Goal: Information Seeking & Learning: Check status

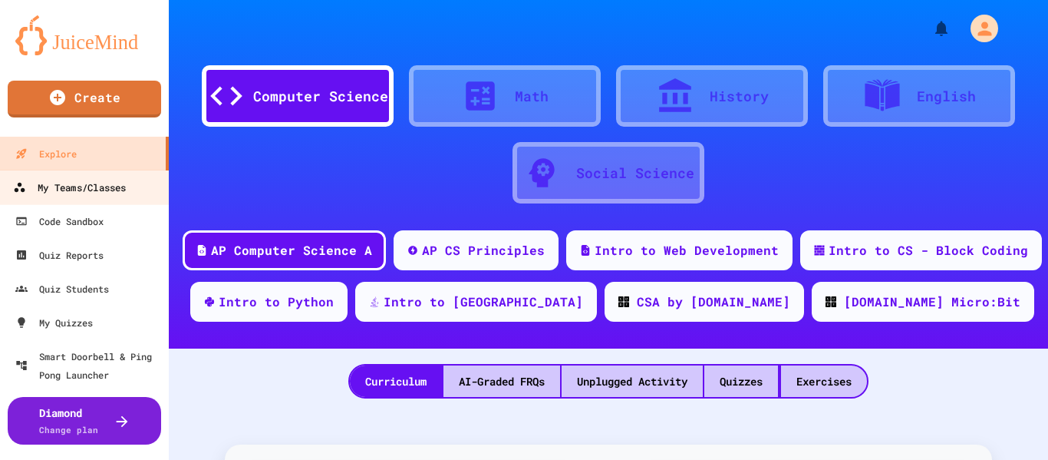
click at [54, 182] on div "My Teams/Classes" at bounding box center [69, 187] width 113 height 19
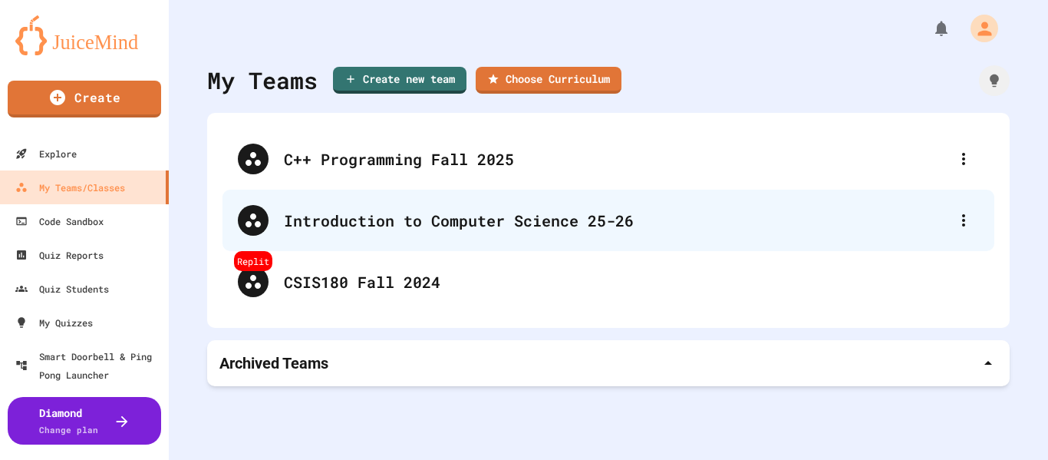
click at [486, 222] on div "Introduction to Computer Science 25-26" at bounding box center [616, 220] width 664 height 23
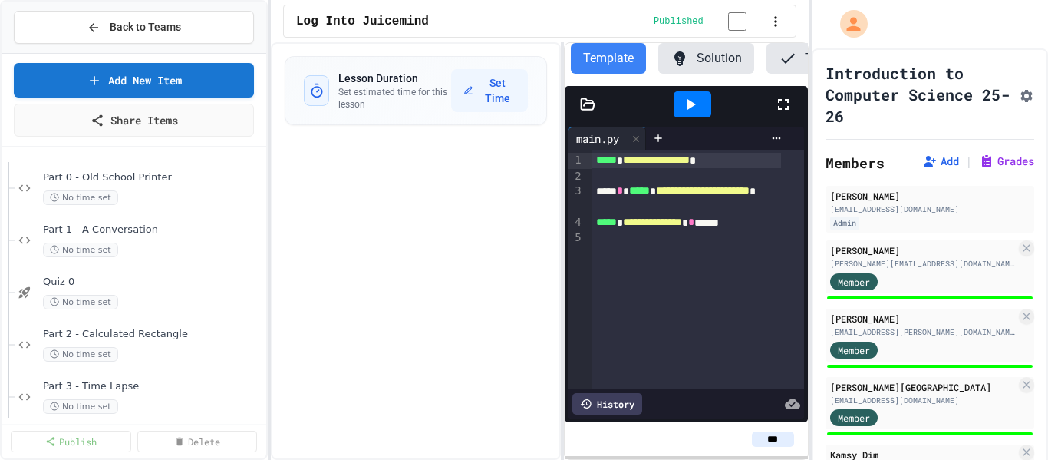
scroll to position [223, 0]
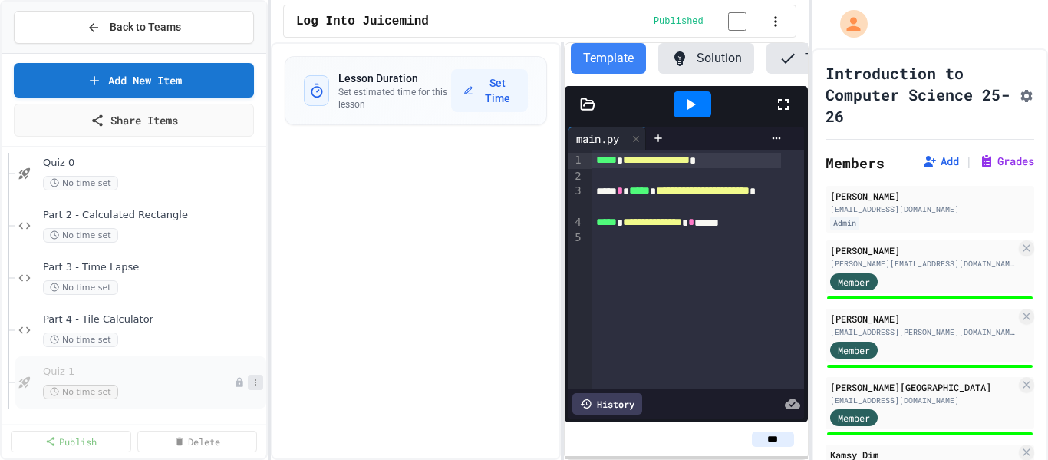
click at [251, 383] on icon at bounding box center [255, 381] width 9 height 9
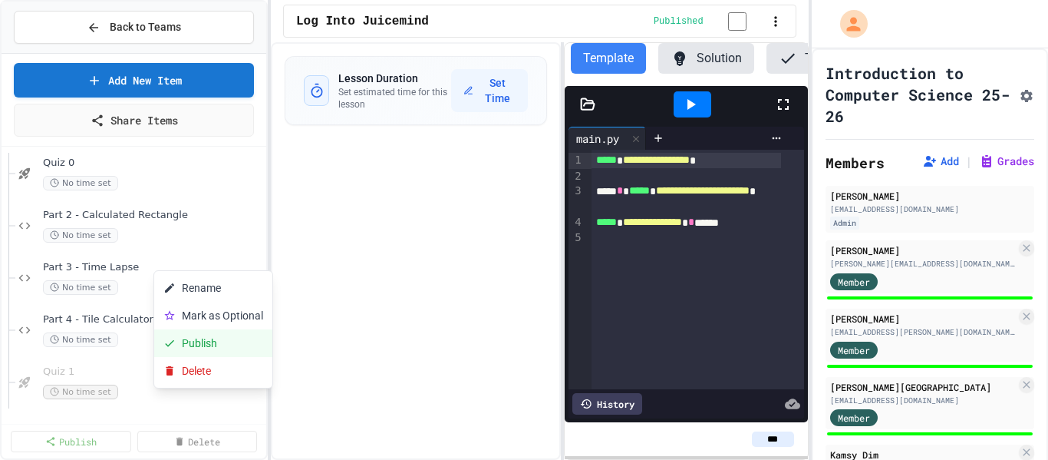
click at [234, 349] on button "Publish" at bounding box center [213, 343] width 118 height 28
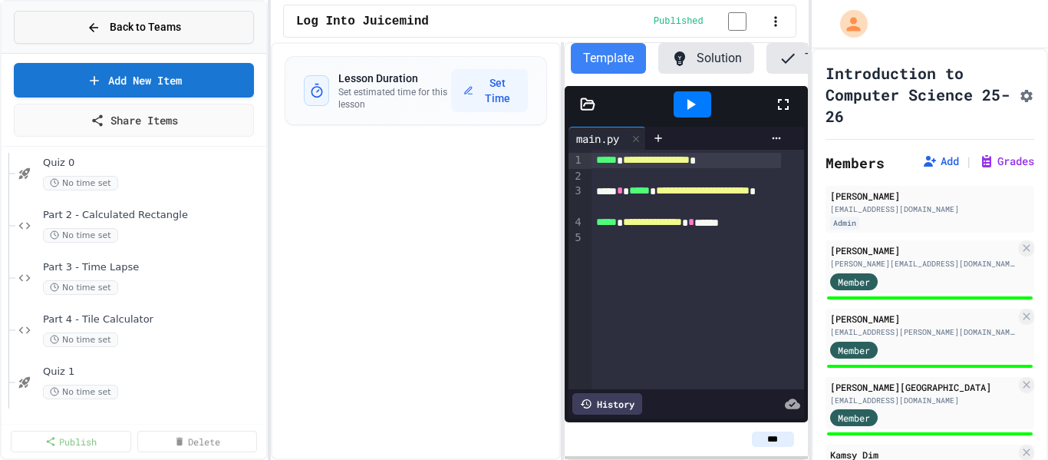
click at [161, 27] on span "Back to Teams" at bounding box center [145, 27] width 71 height 16
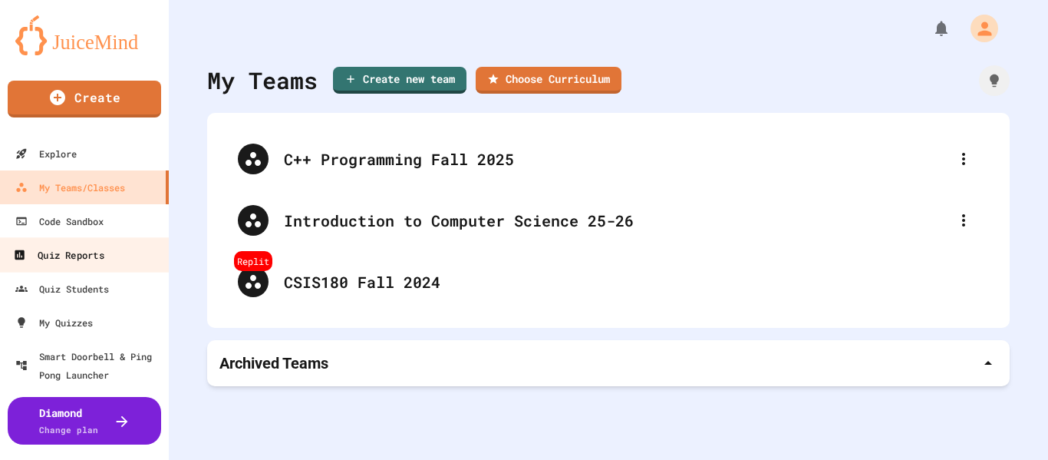
click at [70, 249] on div "Quiz Reports" at bounding box center [58, 255] width 91 height 19
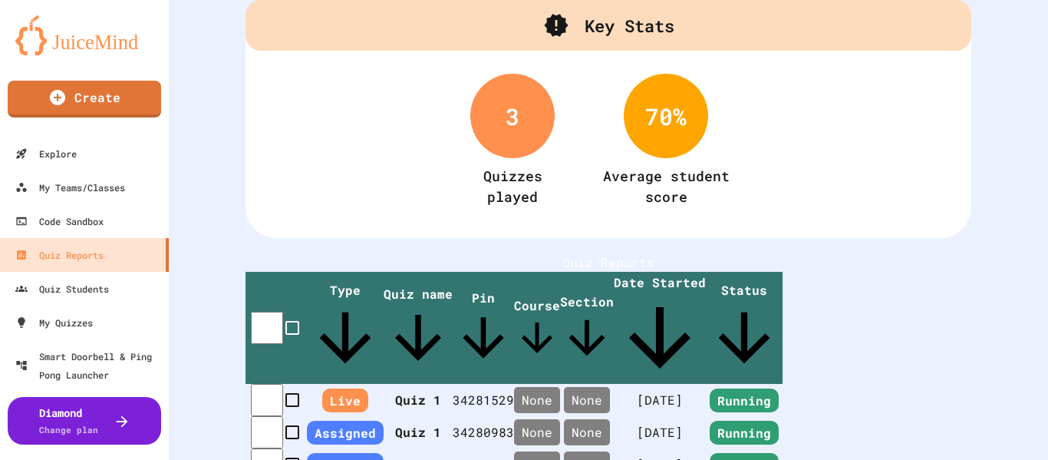
scroll to position [153, 0]
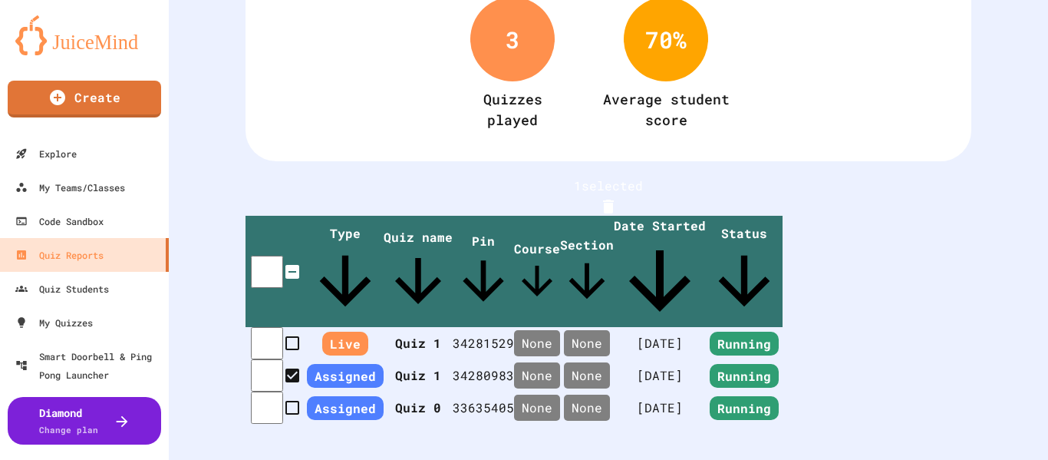
click at [618, 197] on icon "Delete" at bounding box center [608, 206] width 18 height 18
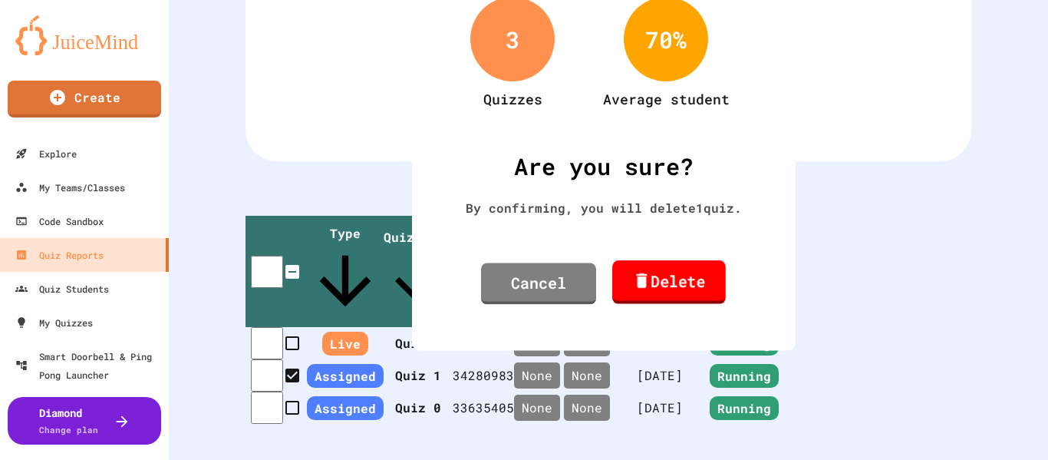
click at [664, 275] on link "Delete" at bounding box center [669, 282] width 114 height 44
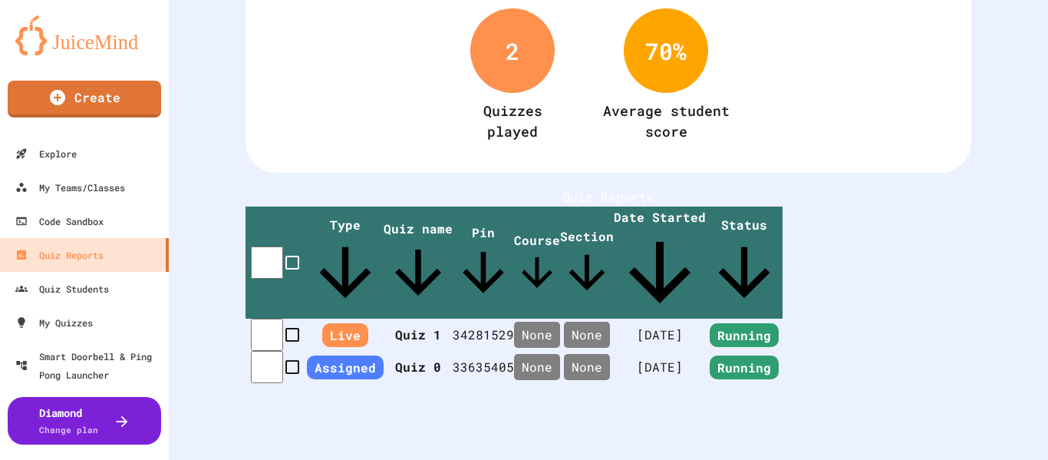
click at [560, 318] on td "None" at bounding box center [537, 334] width 46 height 32
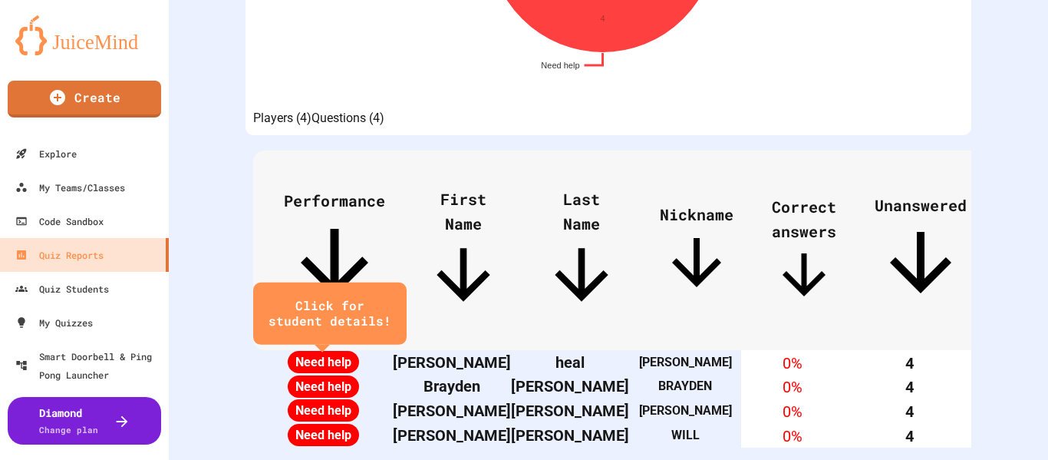
scroll to position [531, 0]
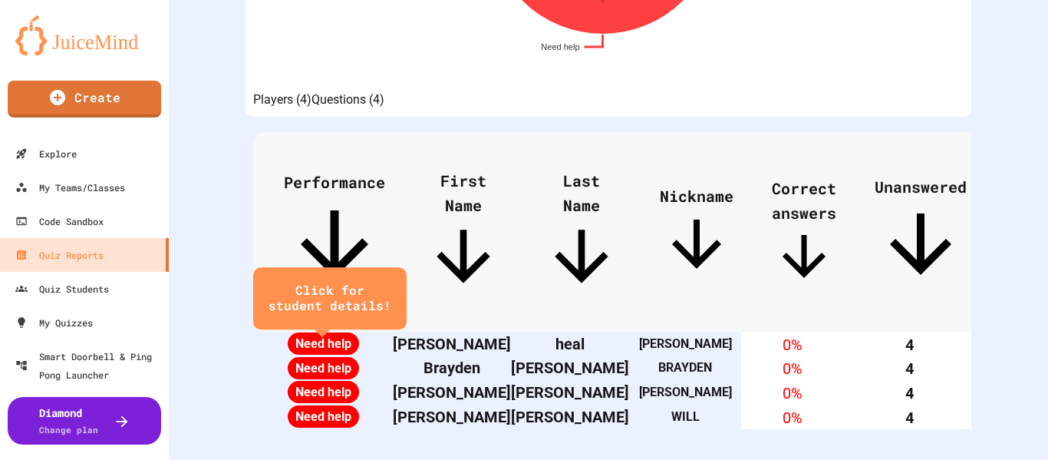
click at [384, 91] on button "Questions (4)" at bounding box center [347, 100] width 73 height 18
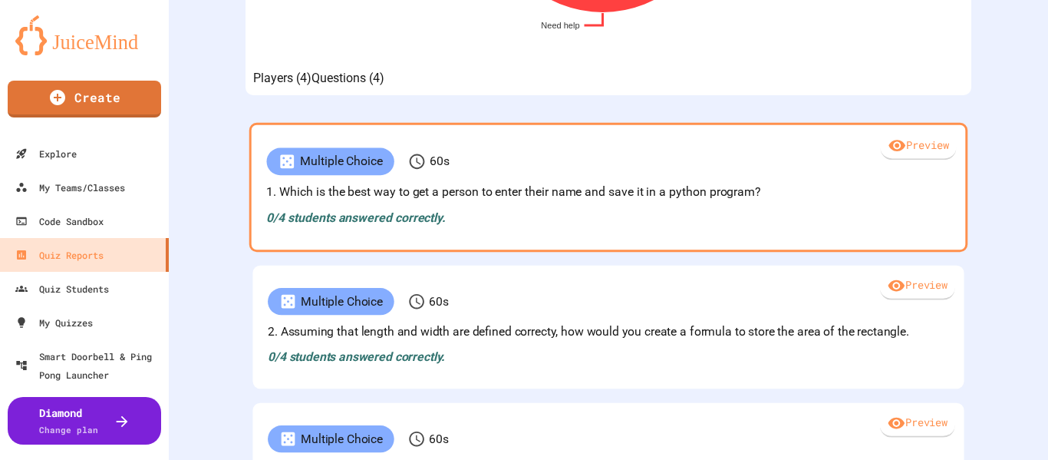
scroll to position [424, 0]
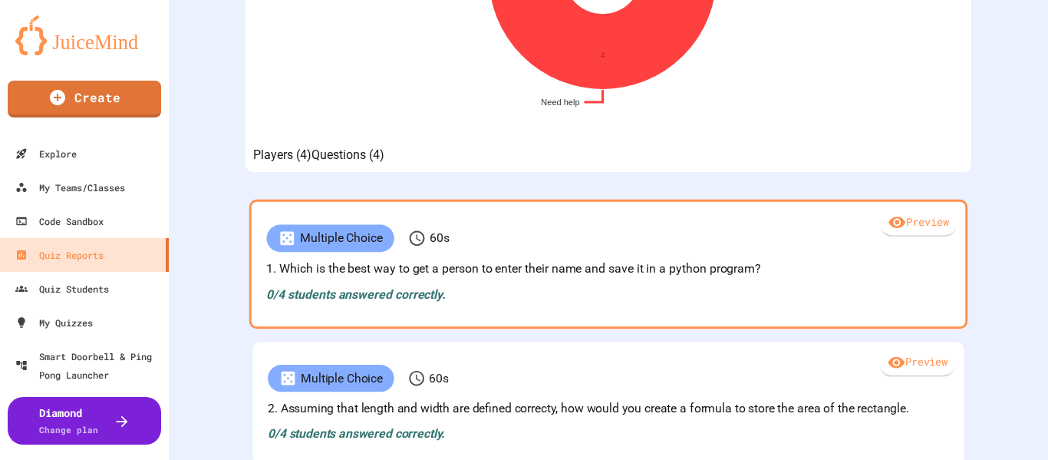
click at [885, 236] on div "Preview" at bounding box center [918, 223] width 76 height 28
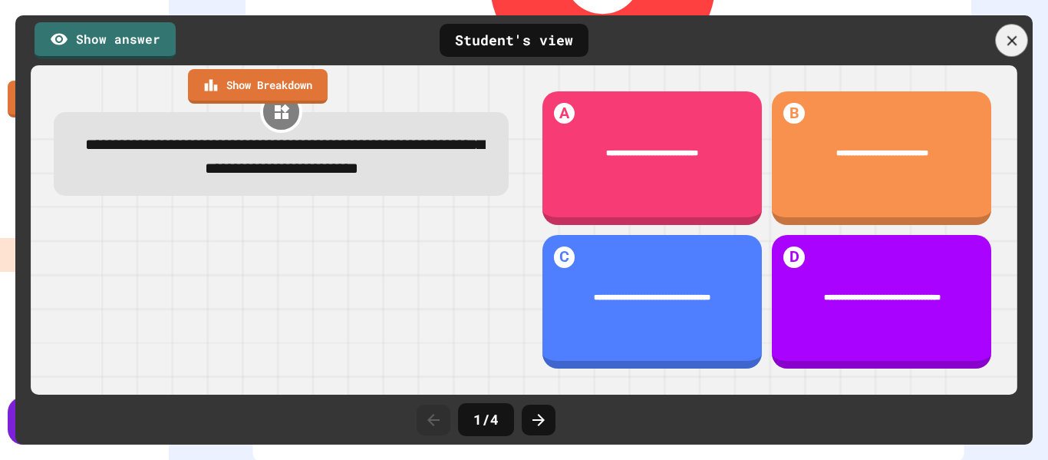
click at [1011, 50] on div at bounding box center [1012, 41] width 32 height 32
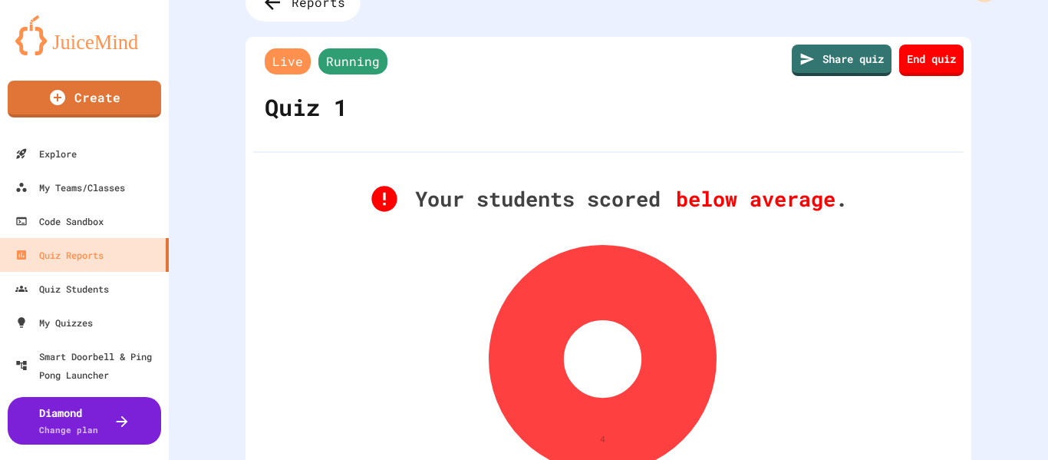
scroll to position [0, 0]
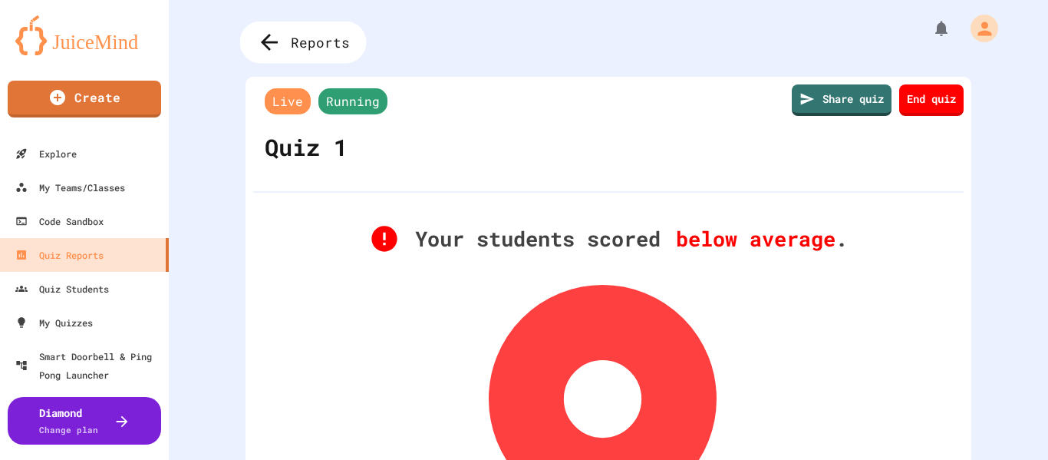
click at [318, 41] on span "Reports" at bounding box center [320, 42] width 59 height 20
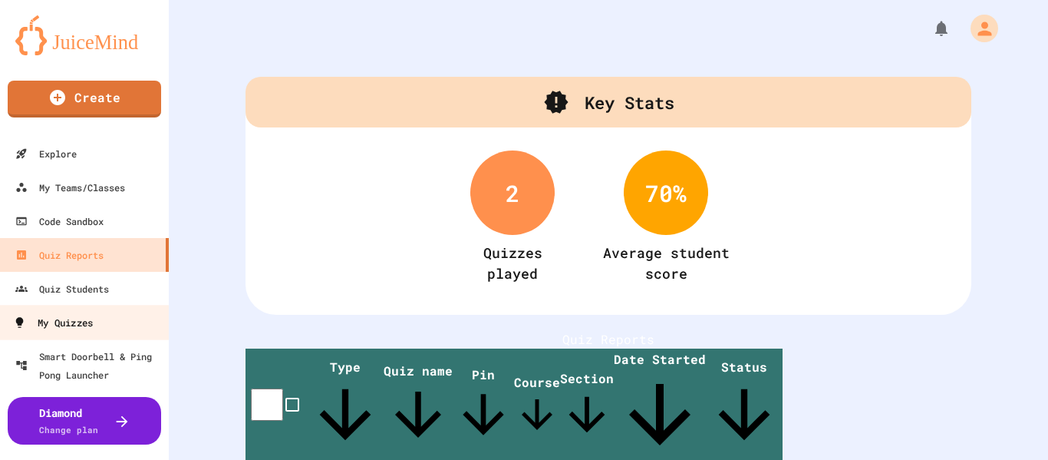
click at [101, 311] on link "My Quizzes" at bounding box center [85, 322] width 174 height 35
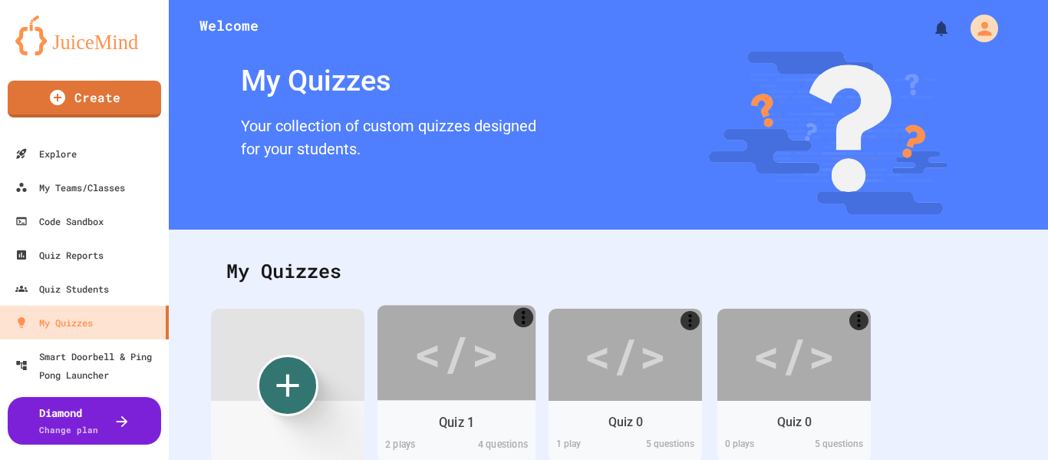
scroll to position [64, 0]
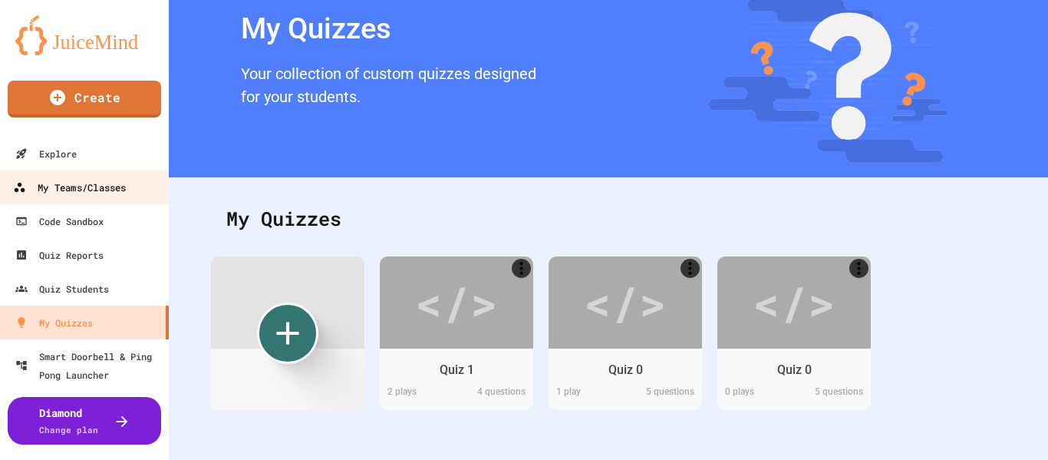
click at [124, 193] on div "My Teams/Classes" at bounding box center [69, 187] width 113 height 19
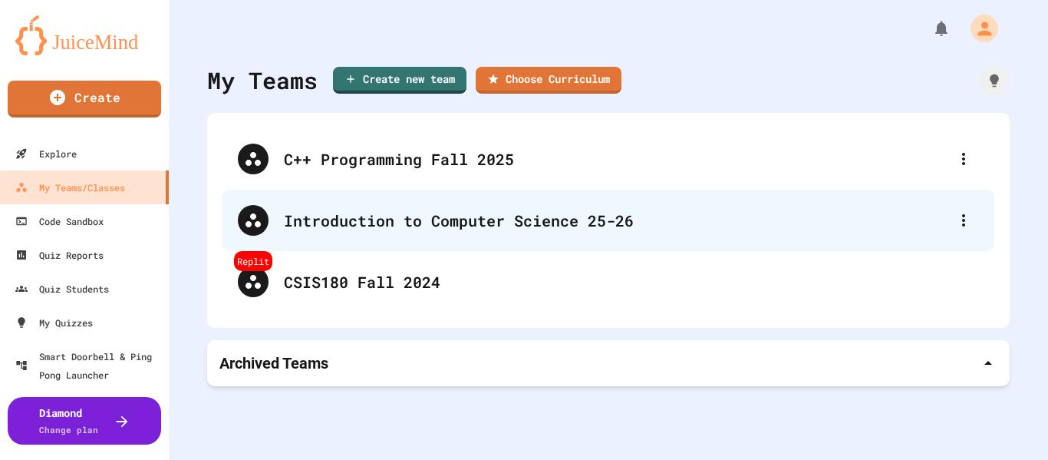
click at [430, 211] on div "Introduction to Computer Science 25-26" at bounding box center [616, 220] width 664 height 23
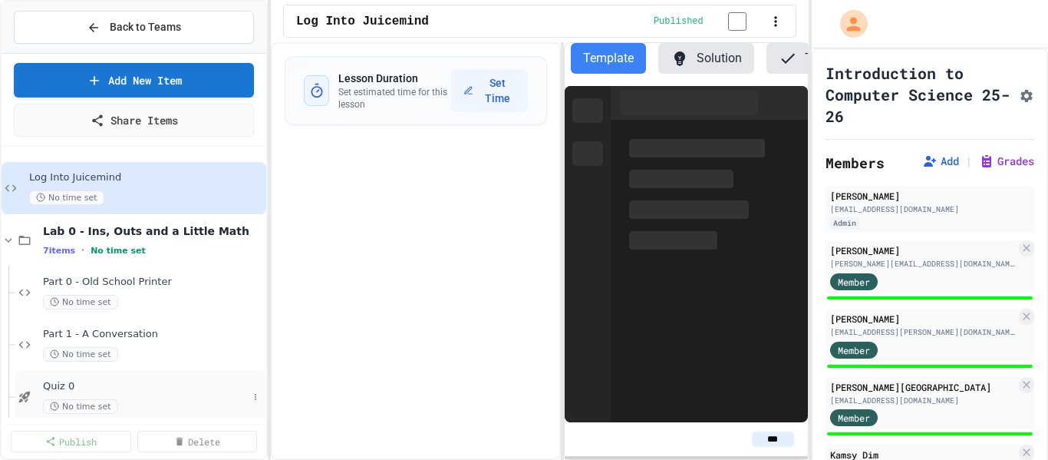
click at [153, 383] on span "Quiz 0" at bounding box center [145, 386] width 205 height 13
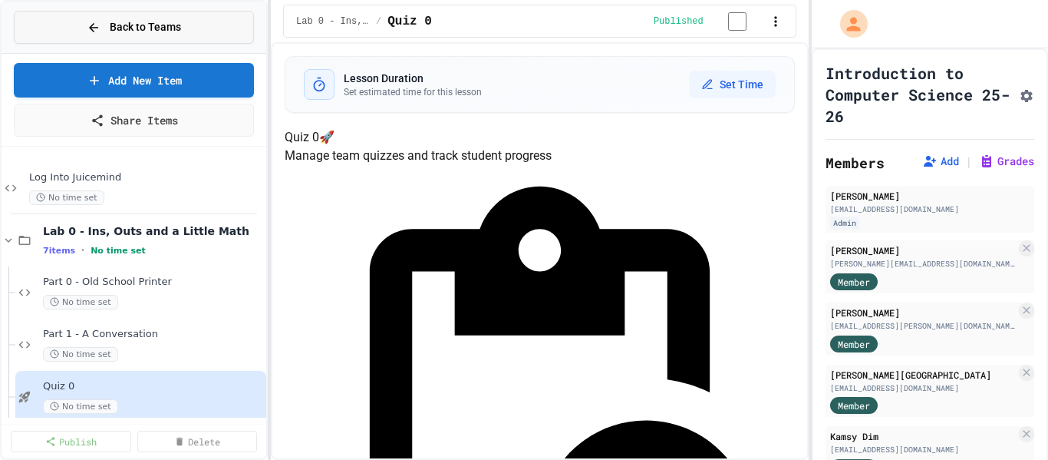
click at [186, 25] on button "Back to Teams" at bounding box center [134, 27] width 240 height 33
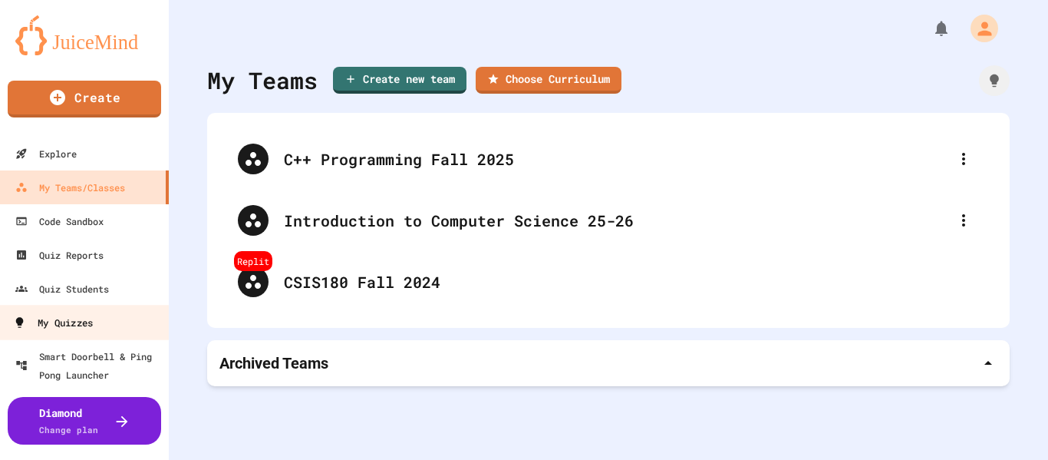
click at [96, 316] on link "My Quizzes" at bounding box center [85, 322] width 174 height 35
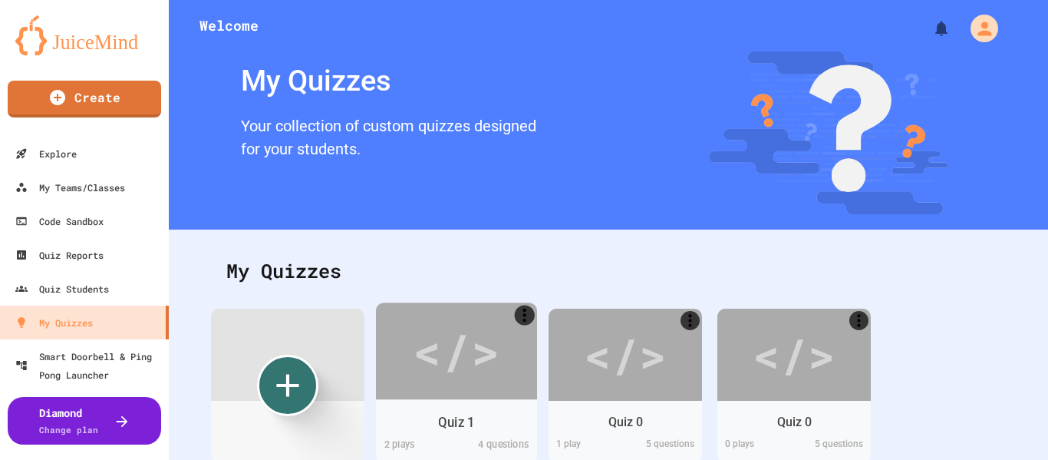
click at [421, 378] on div "</>" at bounding box center [456, 350] width 87 height 73
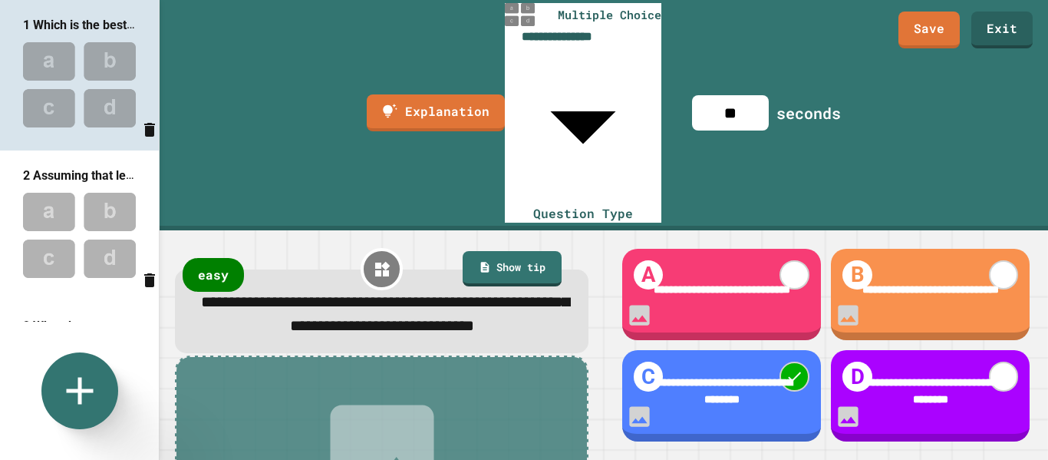
click at [51, 224] on img at bounding box center [79, 235] width 159 height 101
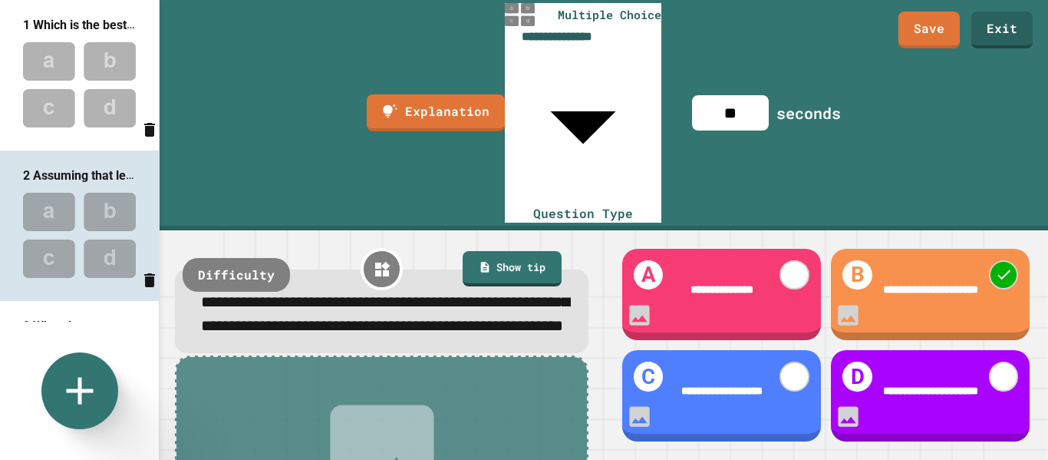
click at [84, 319] on span "3 What do you put at the top of your program in order to import the quare root …" at bounding box center [264, 325] width 482 height 15
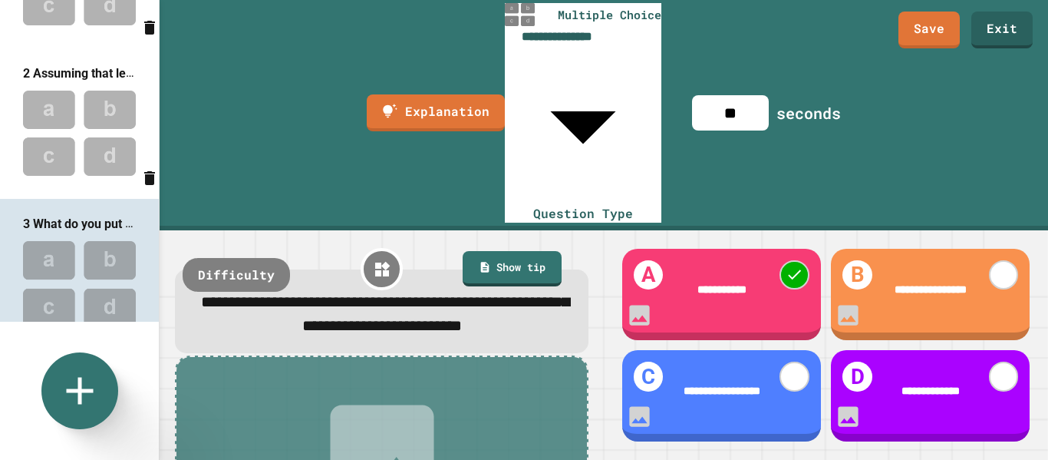
scroll to position [104, 0]
click at [84, 299] on img at bounding box center [79, 282] width 159 height 101
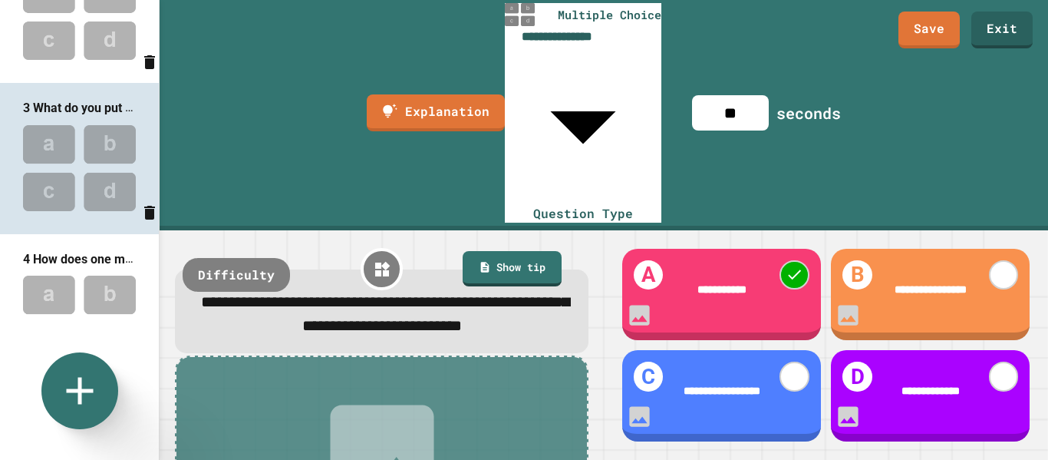
scroll to position [220, 0]
click at [90, 281] on img at bounding box center [79, 315] width 159 height 101
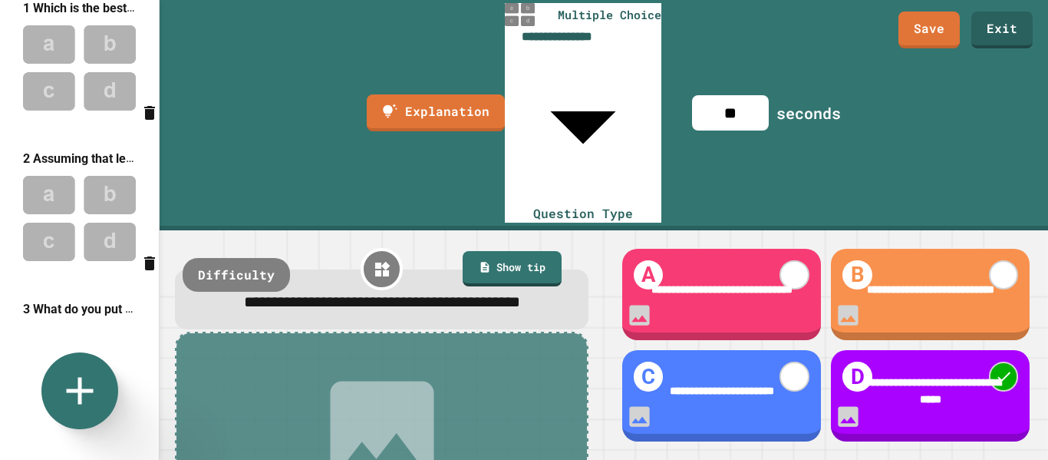
scroll to position [0, 0]
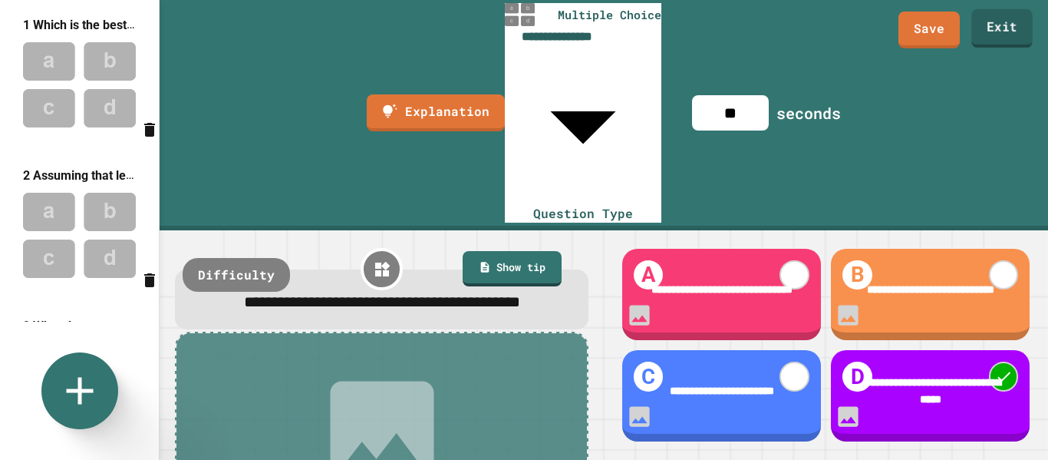
click at [1023, 31] on link "Exit" at bounding box center [1001, 28] width 61 height 38
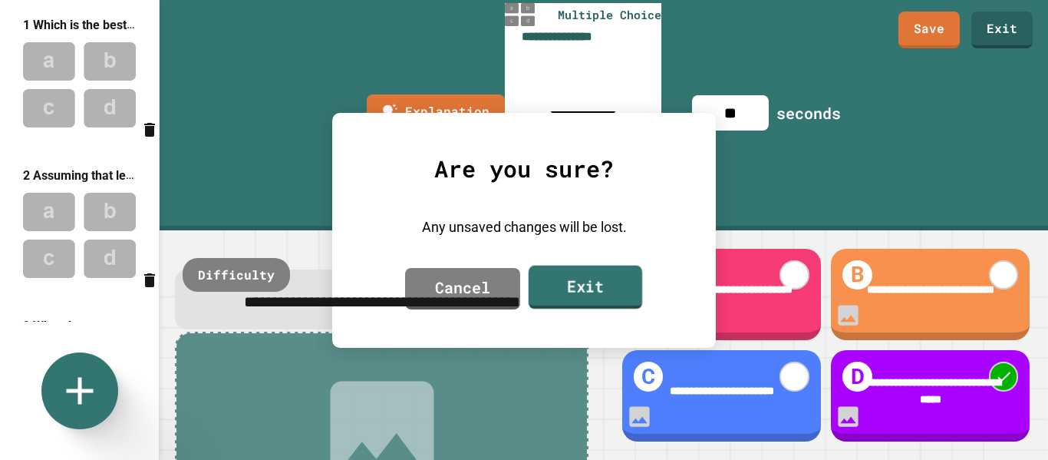
click at [633, 283] on link "Exit" at bounding box center [586, 287] width 114 height 44
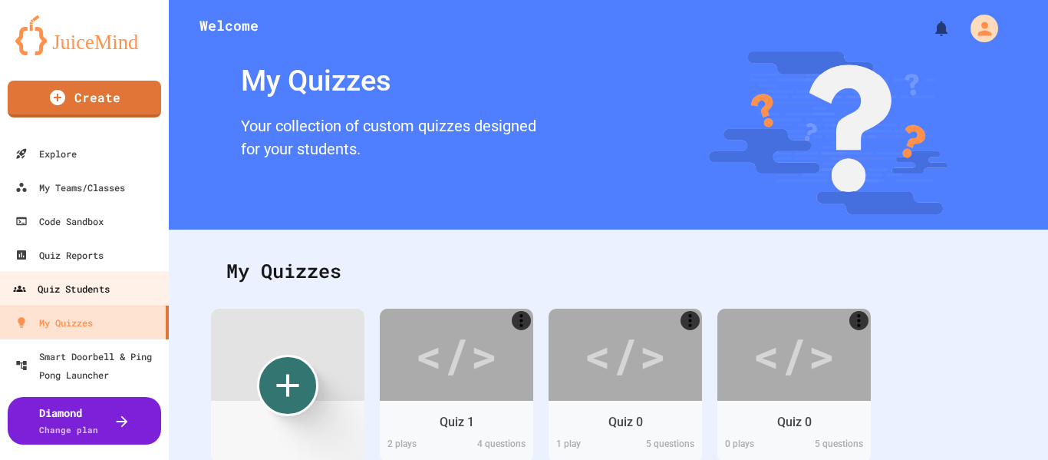
click at [94, 297] on div "Quiz Students" at bounding box center [61, 288] width 97 height 19
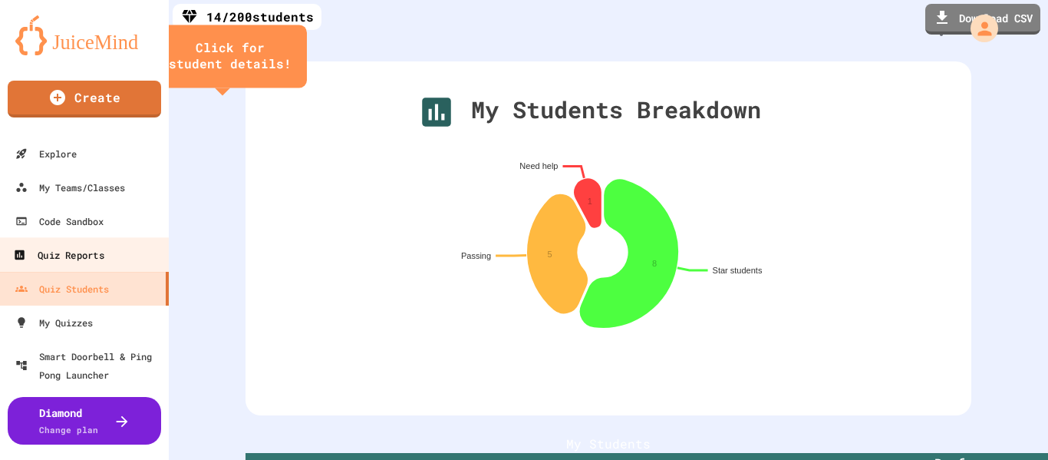
click at [92, 261] on div "Quiz Reports" at bounding box center [58, 255] width 91 height 19
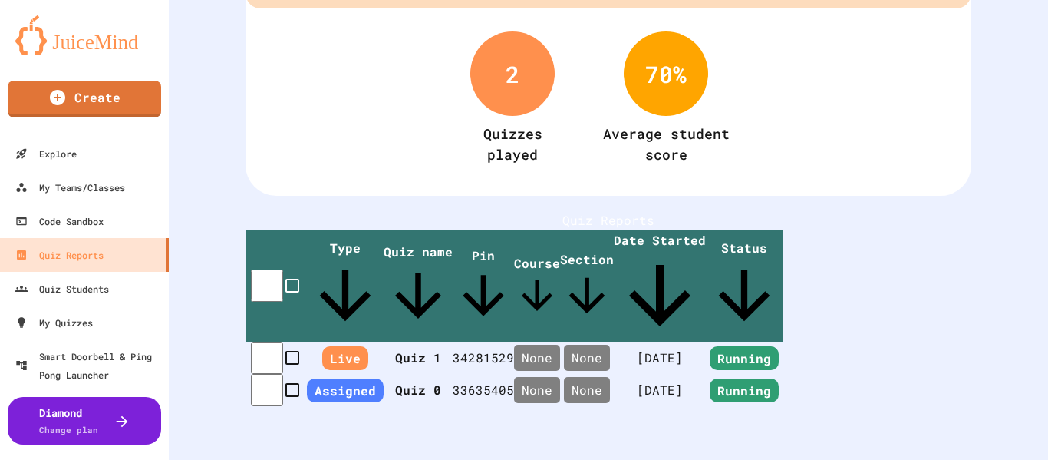
scroll to position [132, 0]
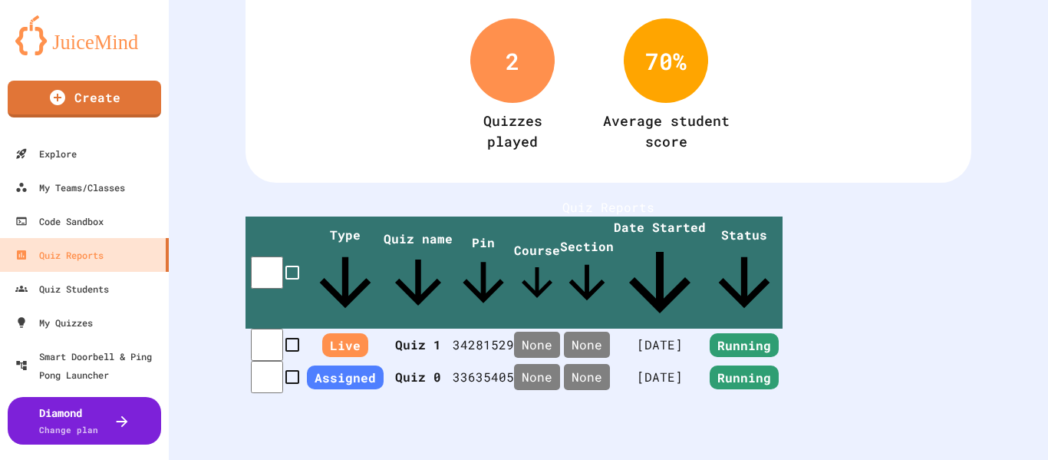
click at [397, 328] on th "Quiz 1" at bounding box center [418, 344] width 69 height 32
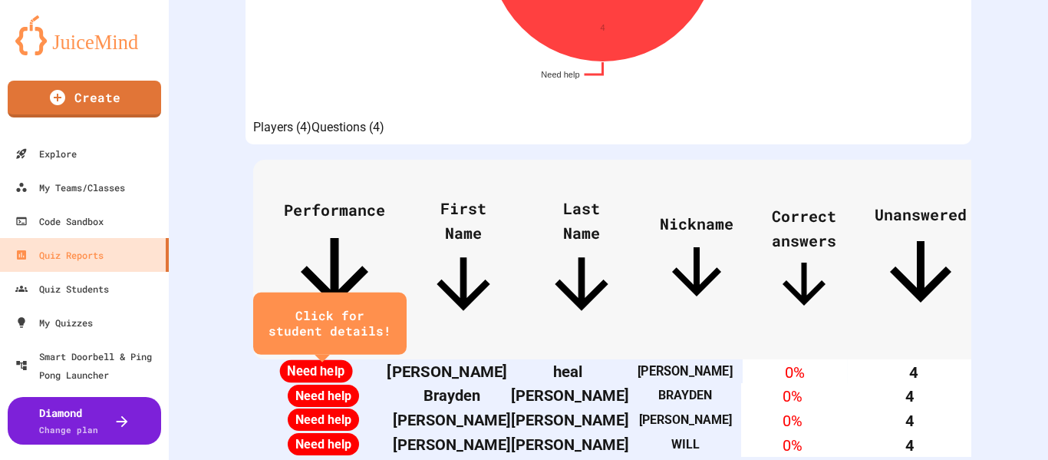
scroll to position [452, 0]
click at [352, 359] on span "Need help" at bounding box center [315, 370] width 73 height 23
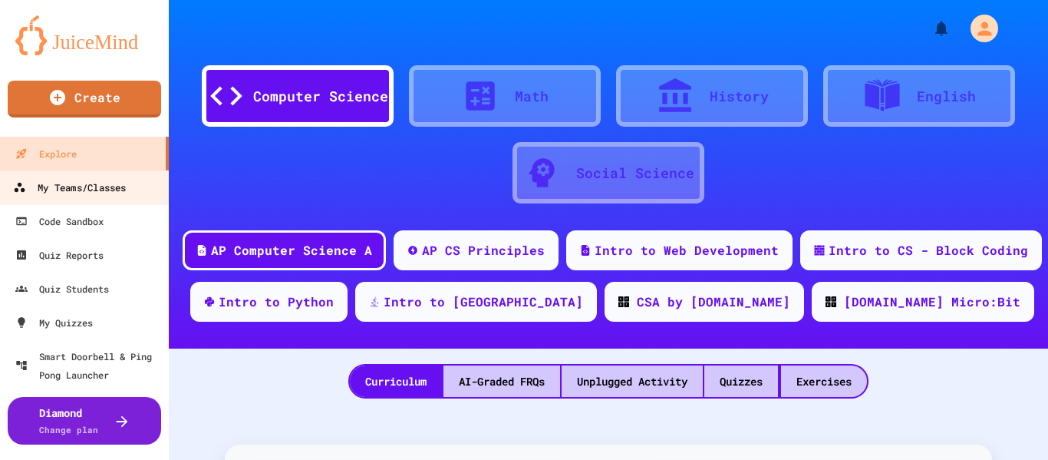
click at [109, 203] on link "My Teams/Classes" at bounding box center [85, 187] width 174 height 35
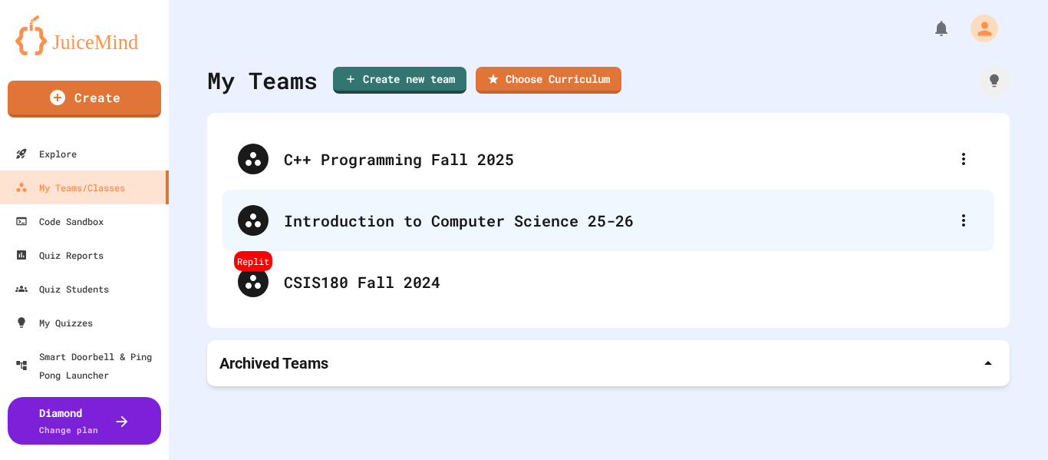
click at [354, 224] on div "Introduction to Computer Science 25-26" at bounding box center [616, 220] width 664 height 23
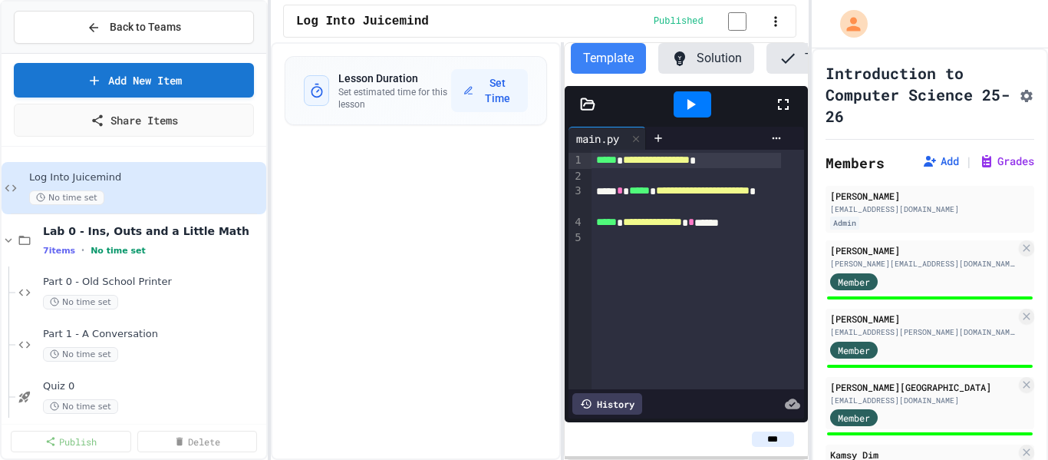
scroll to position [223, 0]
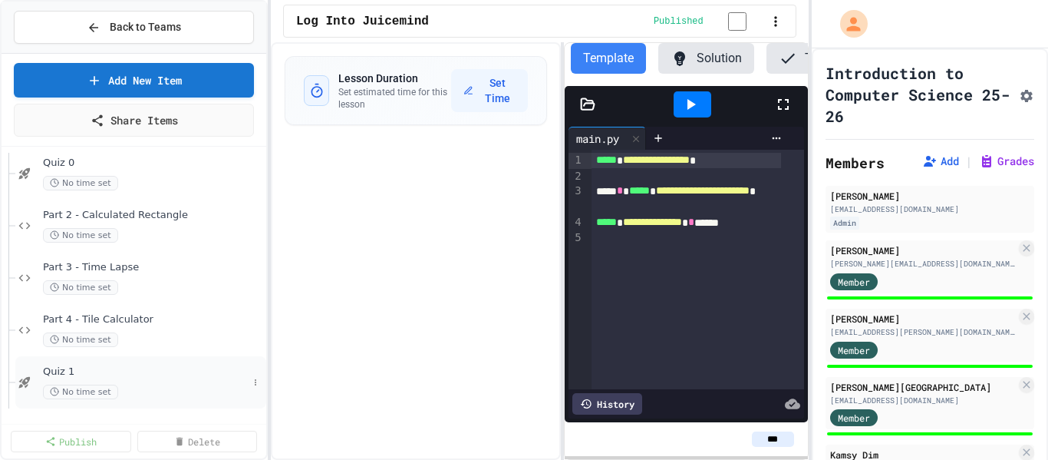
click at [64, 367] on span "Quiz 1" at bounding box center [145, 371] width 205 height 13
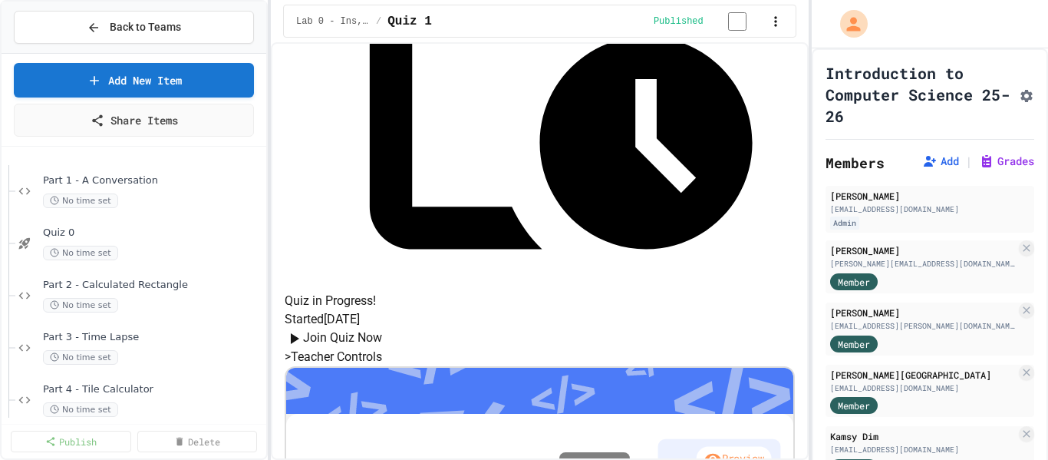
scroll to position [223, 0]
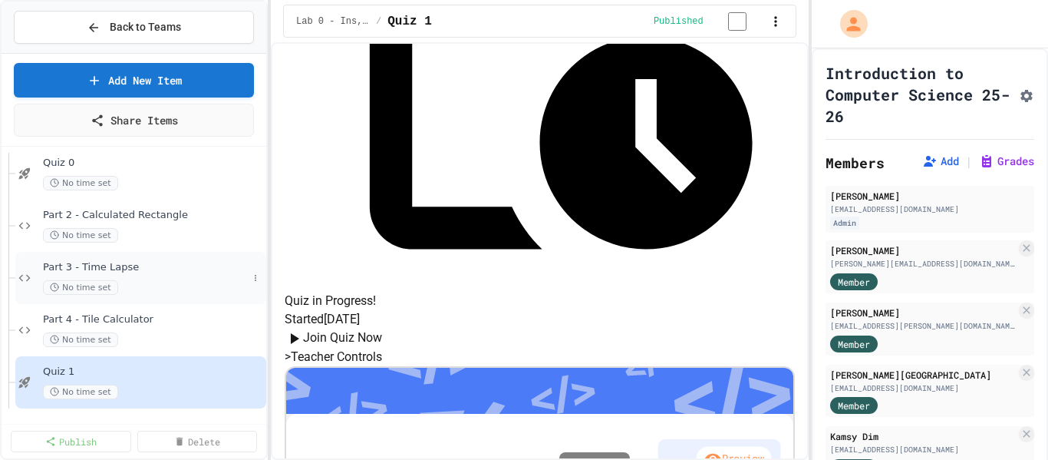
click at [140, 278] on div "Part 3 - Time Lapse No time set" at bounding box center [145, 278] width 205 height 34
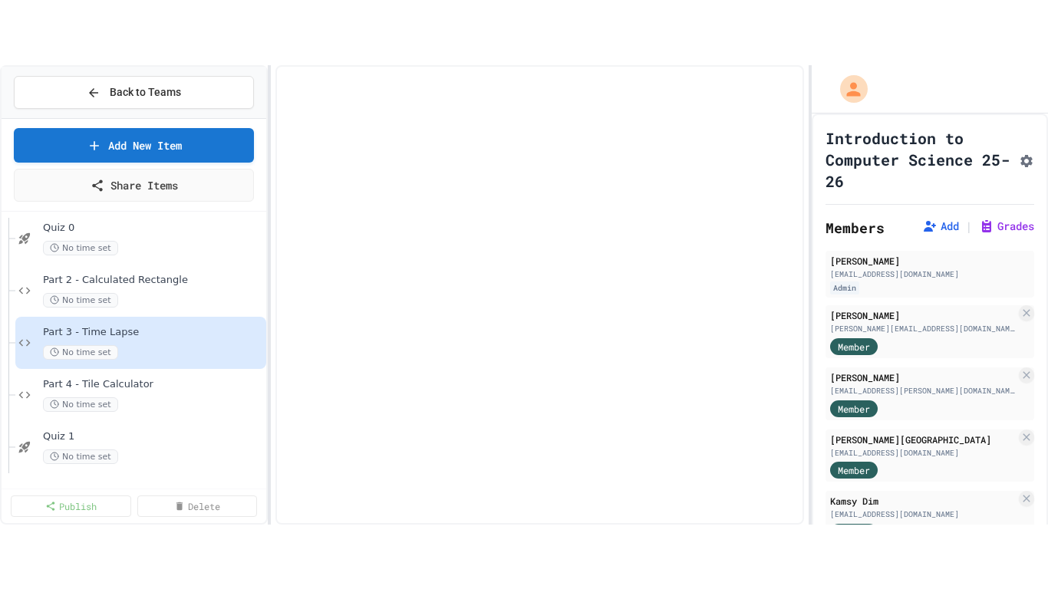
scroll to position [205, 0]
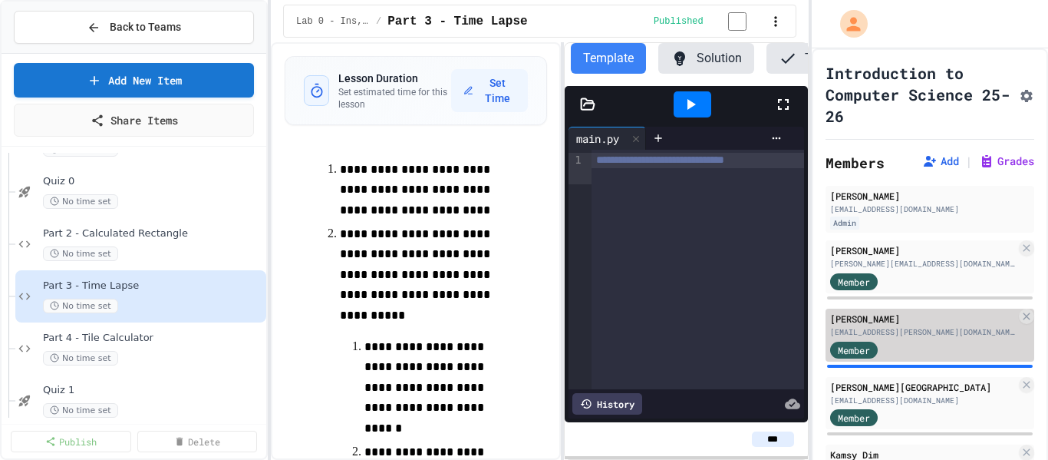
click at [907, 354] on div "Member" at bounding box center [923, 348] width 186 height 19
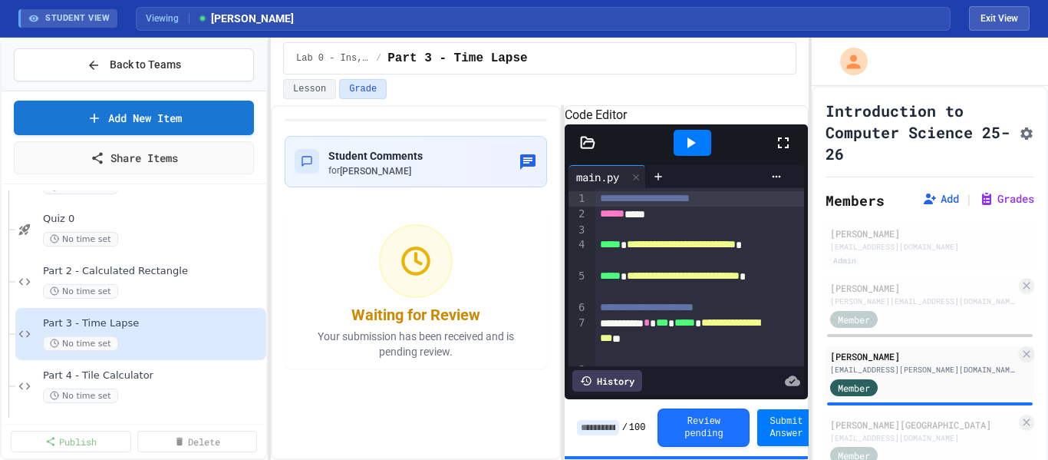
click at [779, 152] on icon at bounding box center [783, 142] width 18 height 18
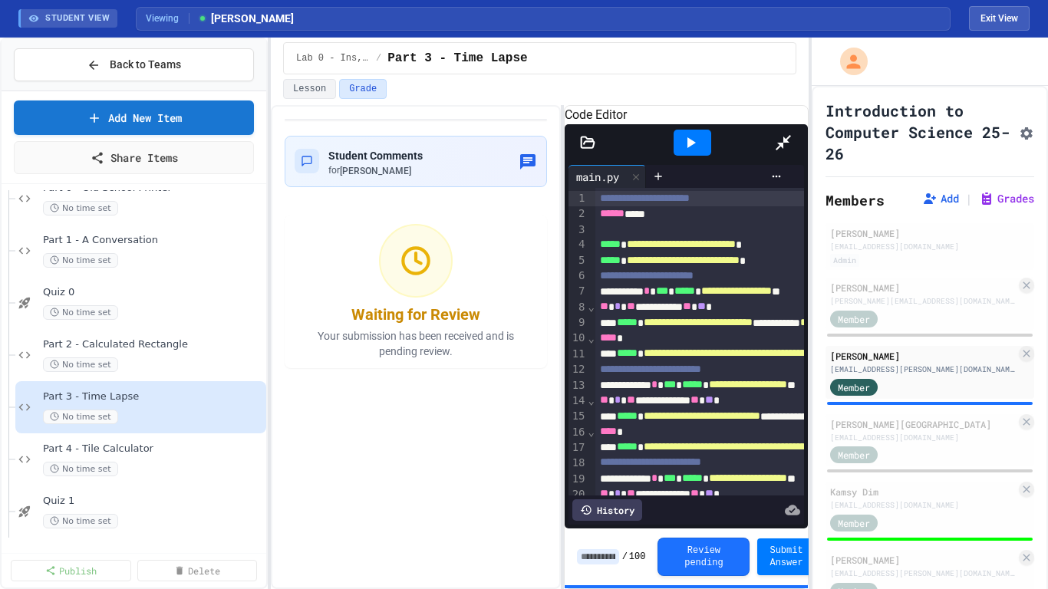
scroll to position [131, 0]
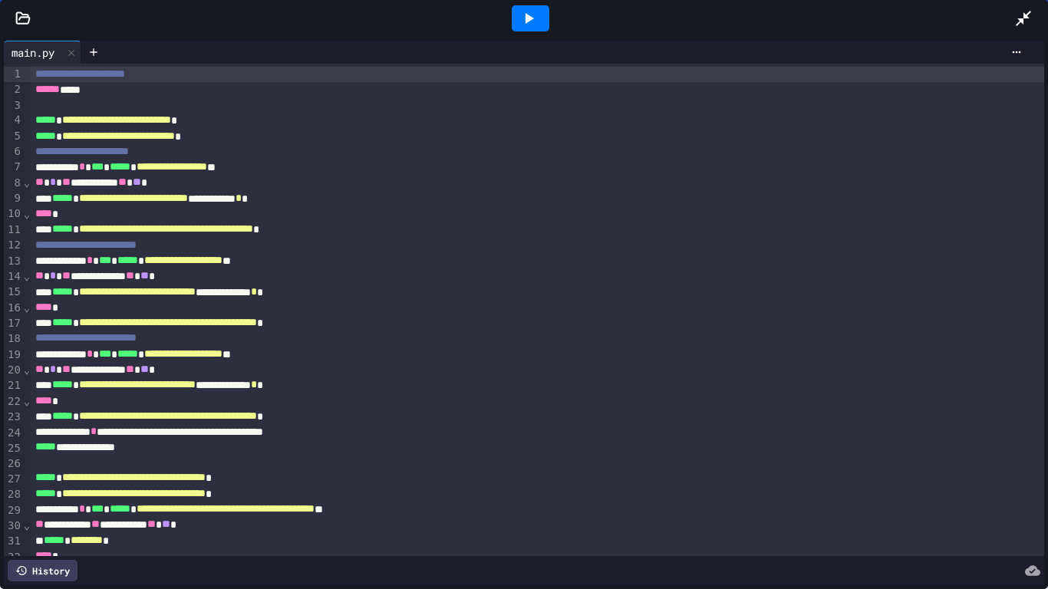
click at [532, 12] on icon at bounding box center [528, 18] width 18 height 18
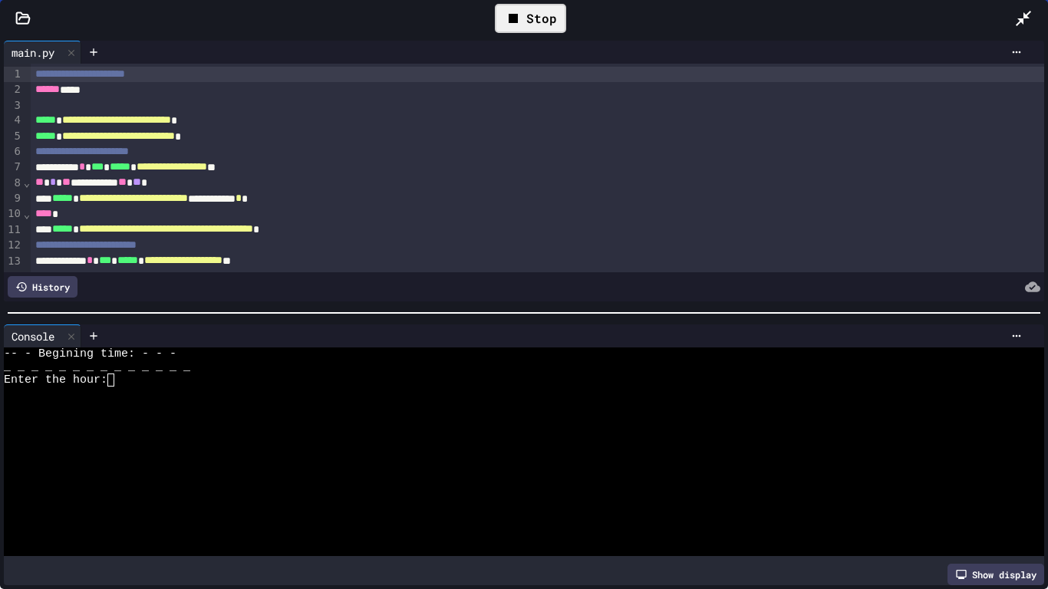
click at [590, 374] on div "Enter the hour:" at bounding box center [511, 380] width 1015 height 13
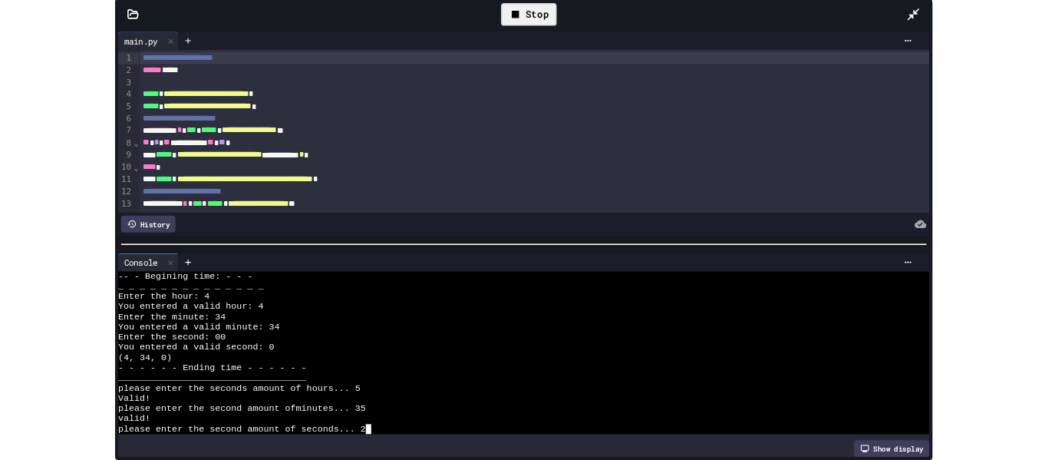
scroll to position [91, 0]
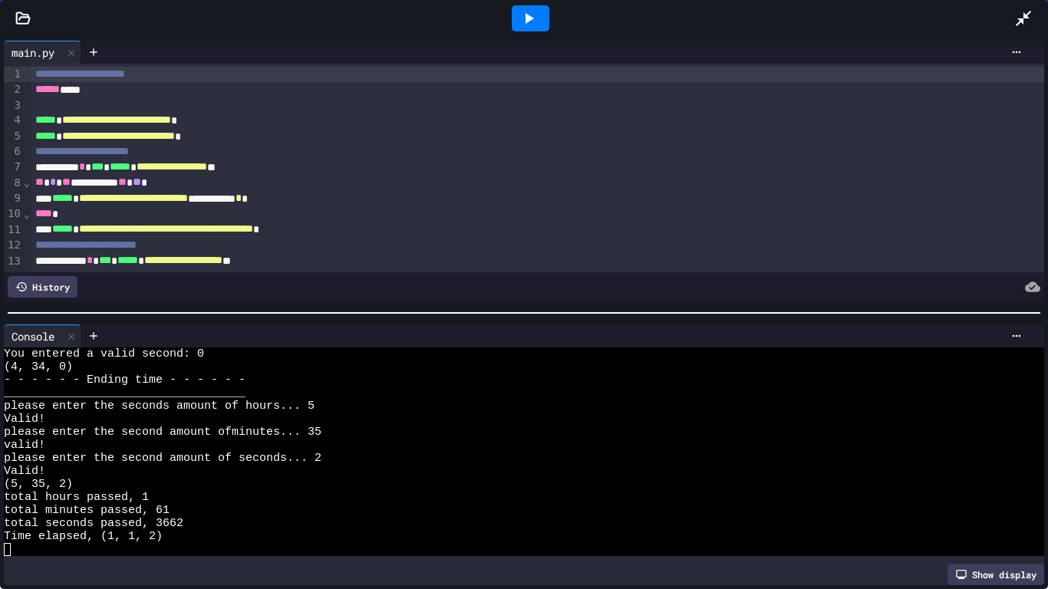
click at [1020, 15] on icon at bounding box center [1023, 18] width 18 height 18
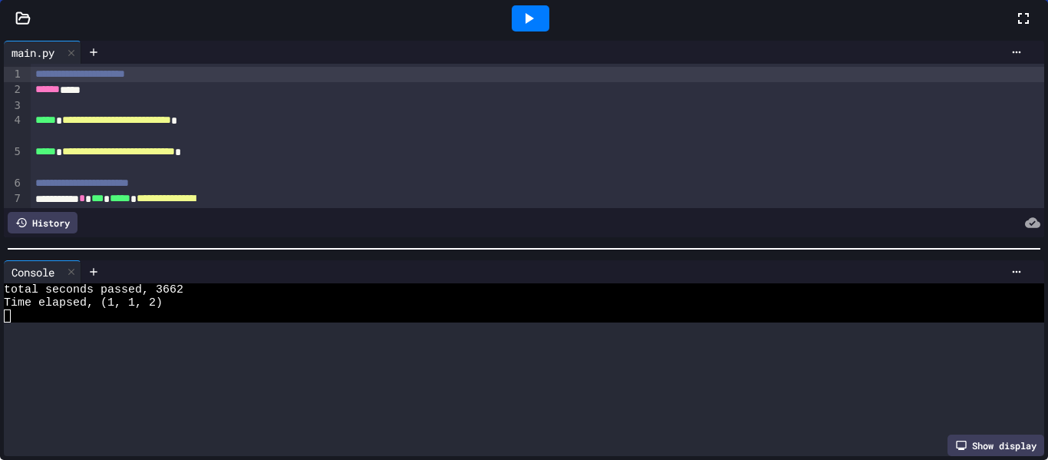
scroll to position [326, 0]
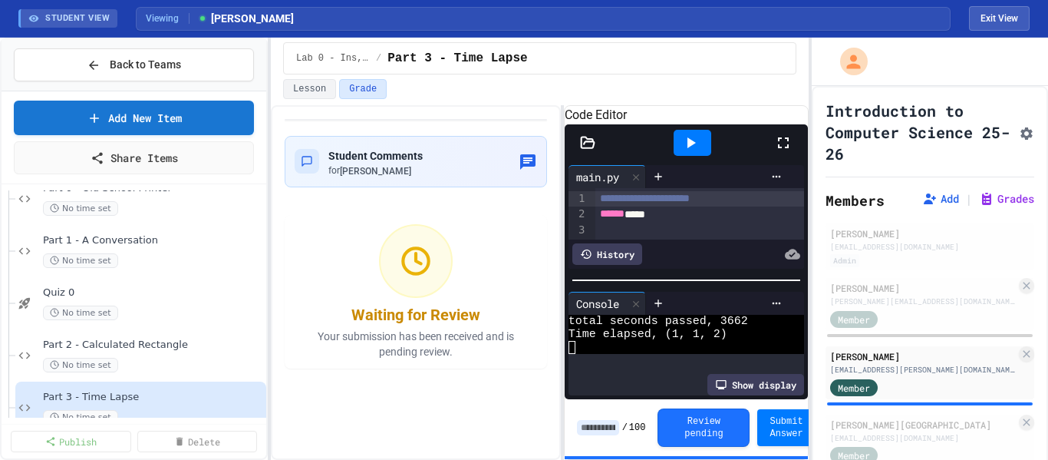
click at [596, 426] on input at bounding box center [598, 427] width 42 height 15
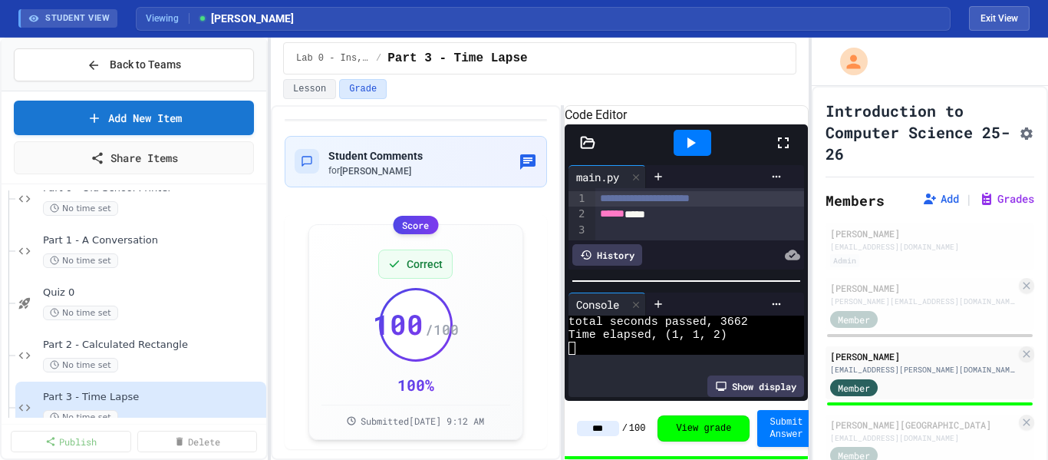
type input "***"
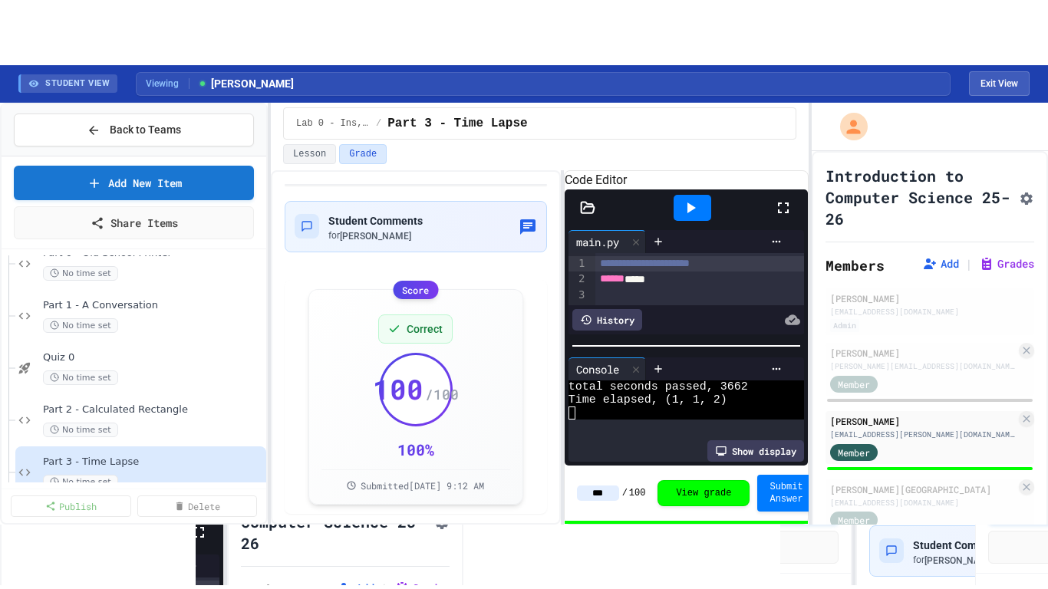
scroll to position [208, 0]
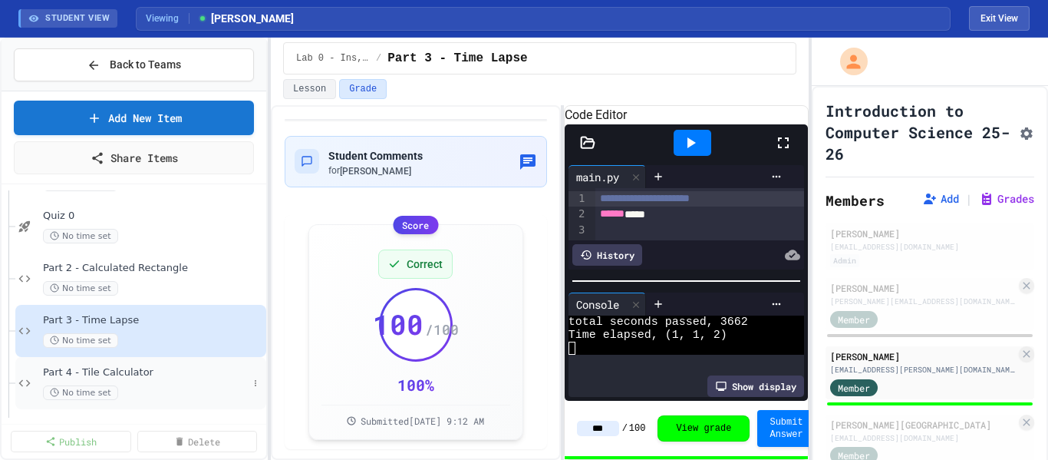
click at [176, 374] on span "Part 4 - Tile Calculator" at bounding box center [145, 372] width 205 height 13
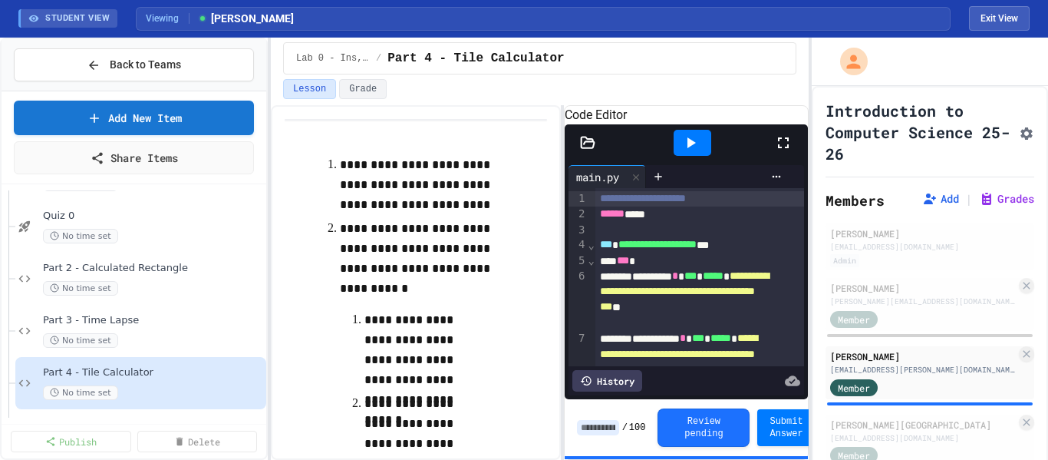
click at [784, 152] on icon at bounding box center [783, 142] width 18 height 18
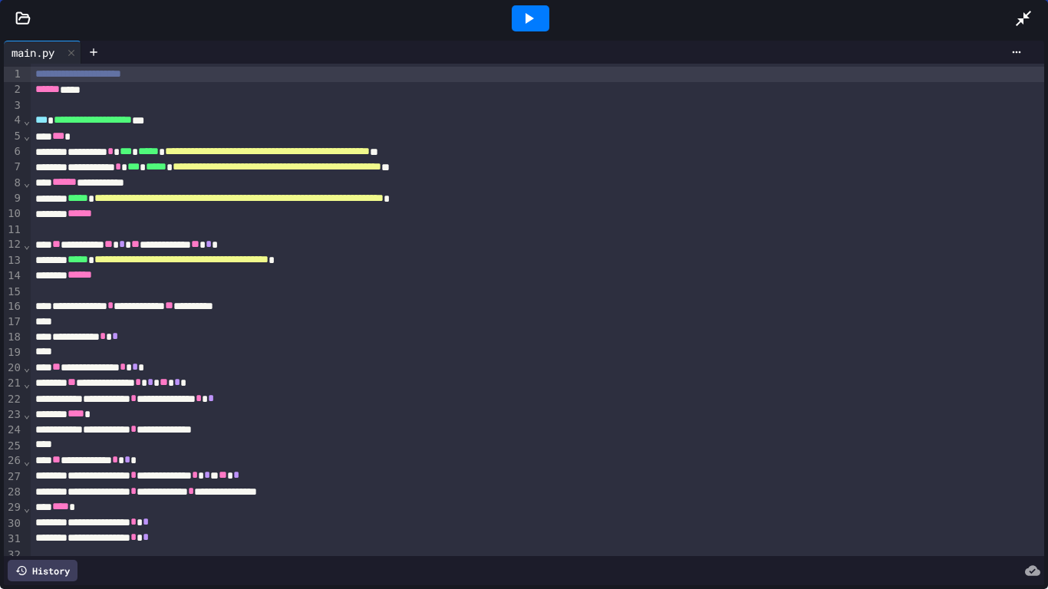
click at [536, 20] on icon at bounding box center [528, 18] width 18 height 18
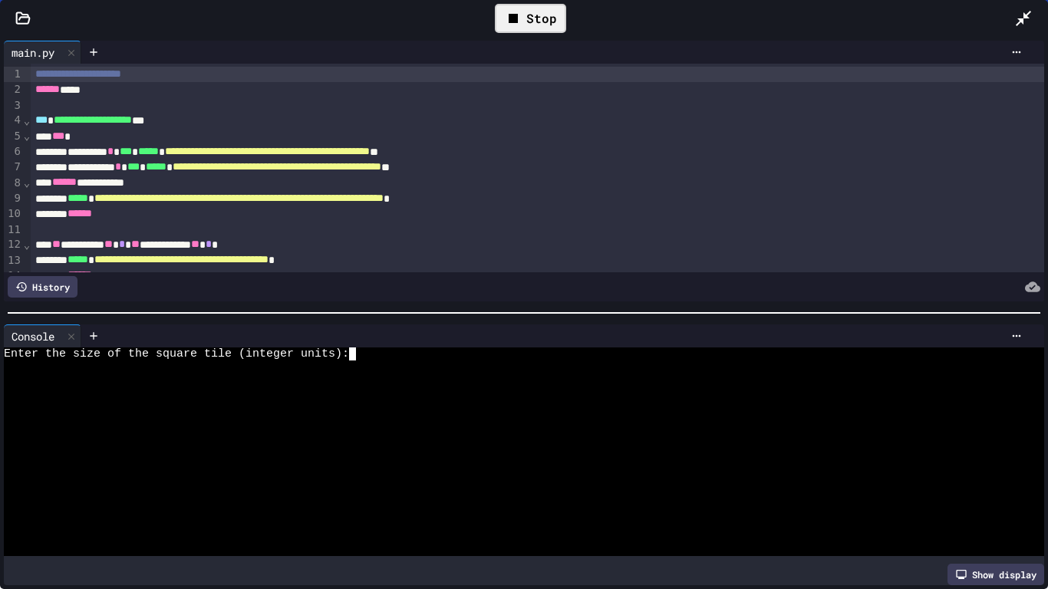
click at [548, 348] on div "Enter the size of the square tile (integer units):" at bounding box center [511, 354] width 1015 height 13
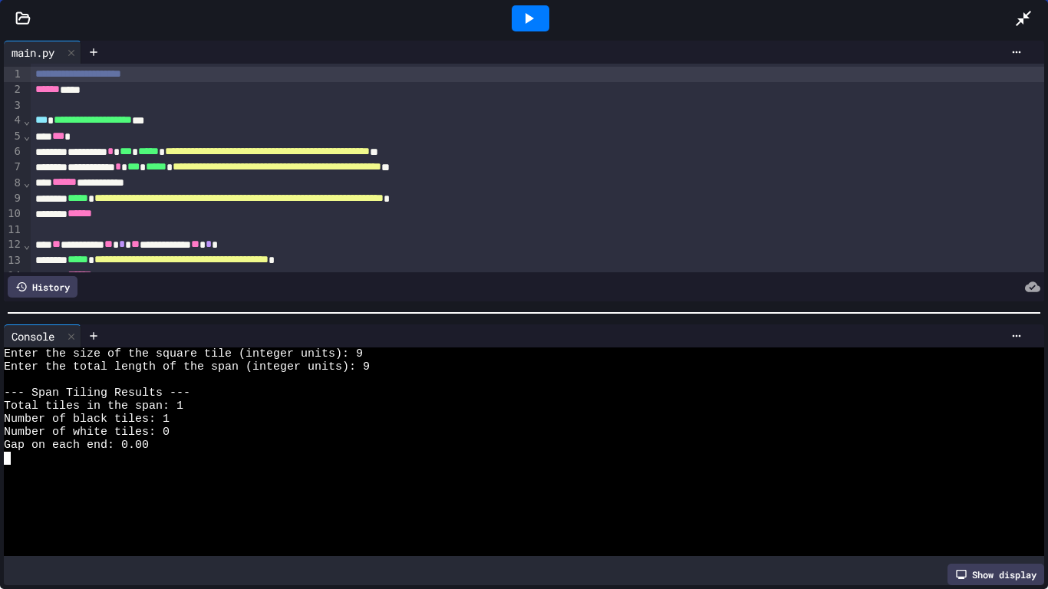
click at [542, 22] on div at bounding box center [531, 18] width 38 height 26
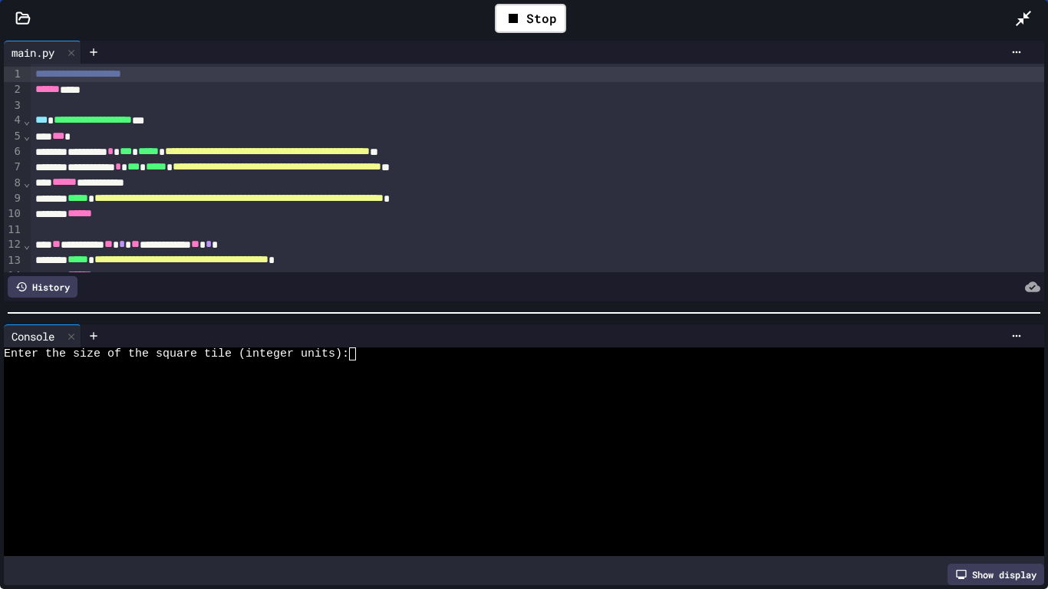
click at [551, 330] on div at bounding box center [567, 336] width 923 height 12
click at [542, 362] on div at bounding box center [511, 367] width 1015 height 13
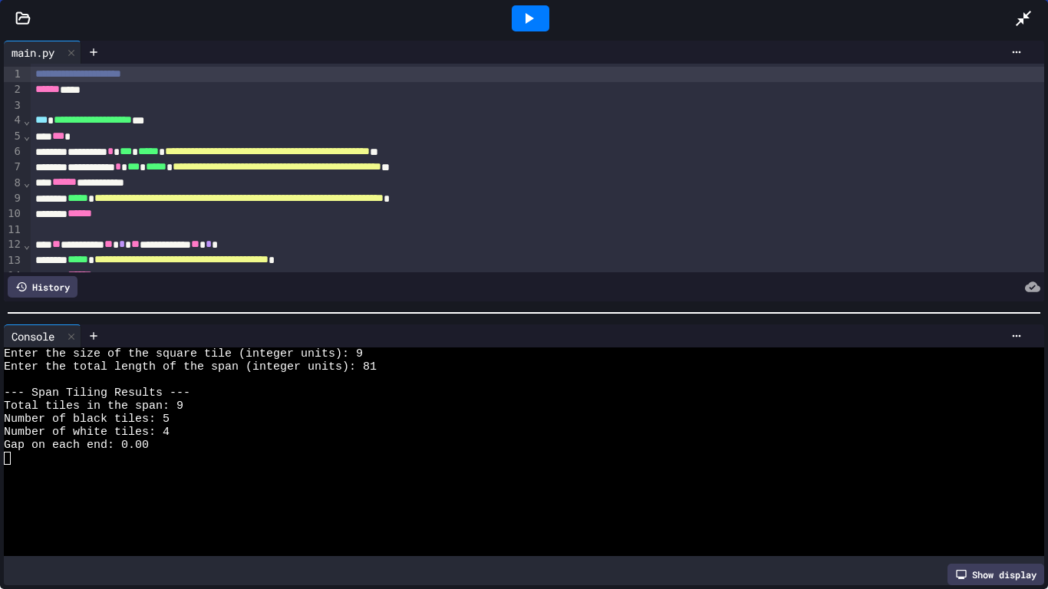
click at [534, 20] on icon at bounding box center [528, 18] width 18 height 18
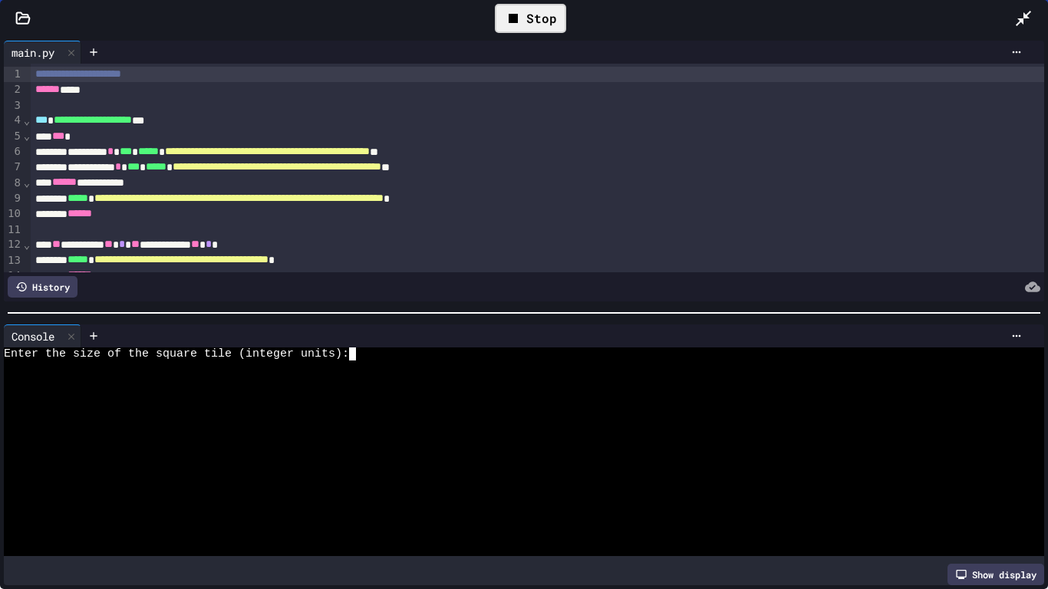
click at [508, 401] on div at bounding box center [511, 406] width 1015 height 13
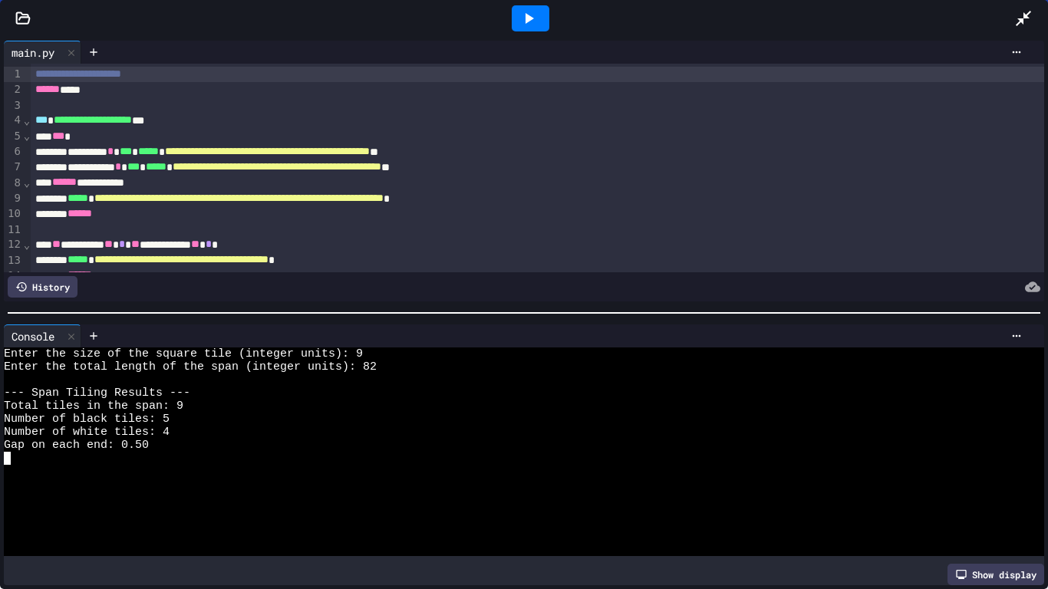
click at [1024, 16] on icon at bounding box center [1023, 18] width 15 height 15
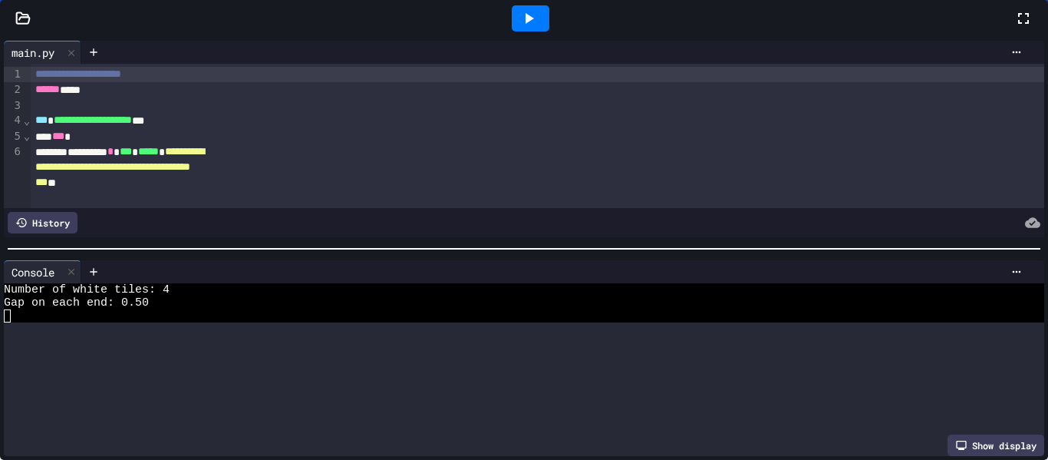
scroll to position [104, 0]
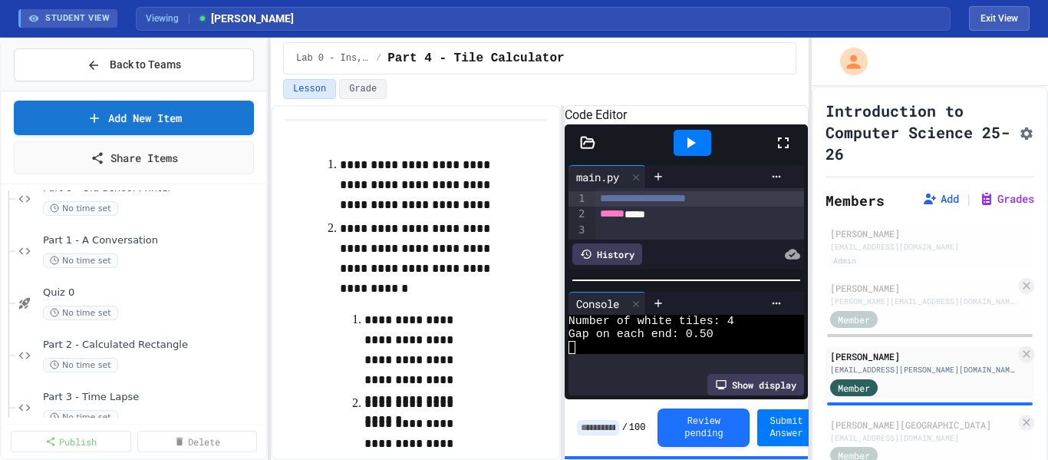
click at [609, 430] on input at bounding box center [598, 427] width 42 height 15
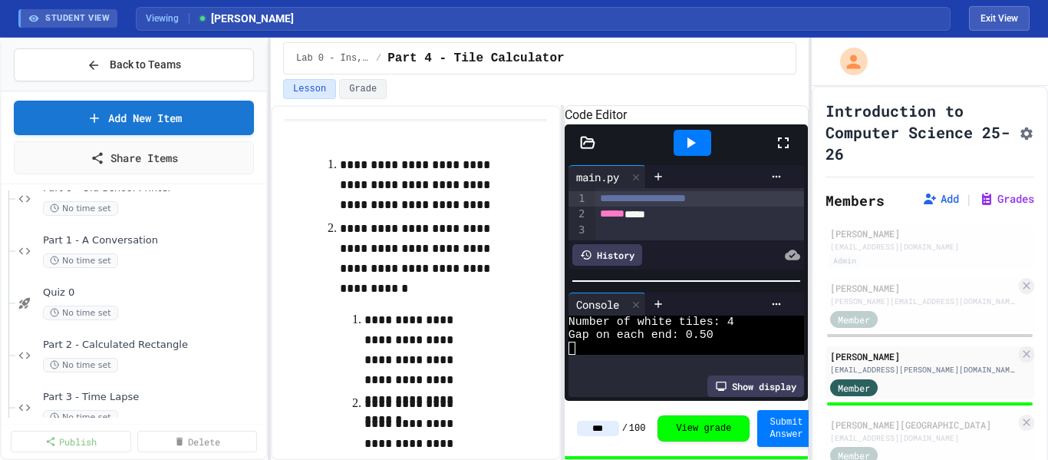
type input "***"
